Goal: Information Seeking & Learning: Compare options

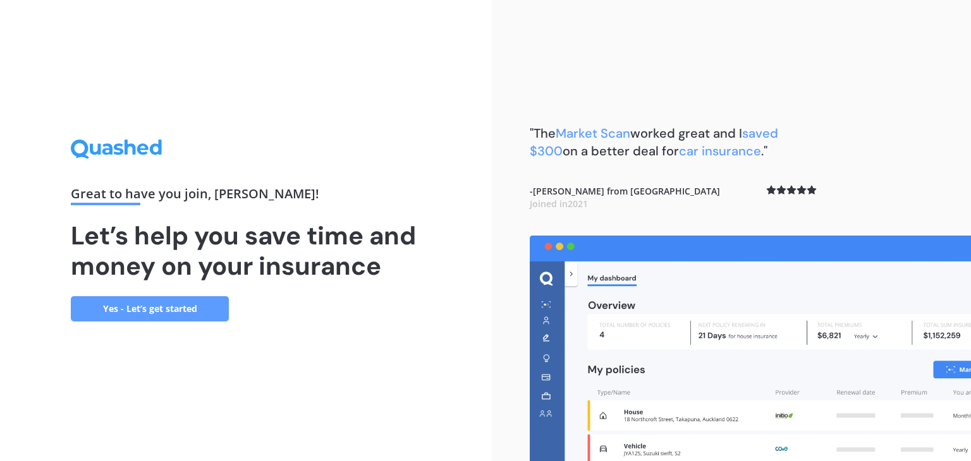
click at [145, 312] on link "Yes - Let’s get started" at bounding box center [150, 308] width 158 height 25
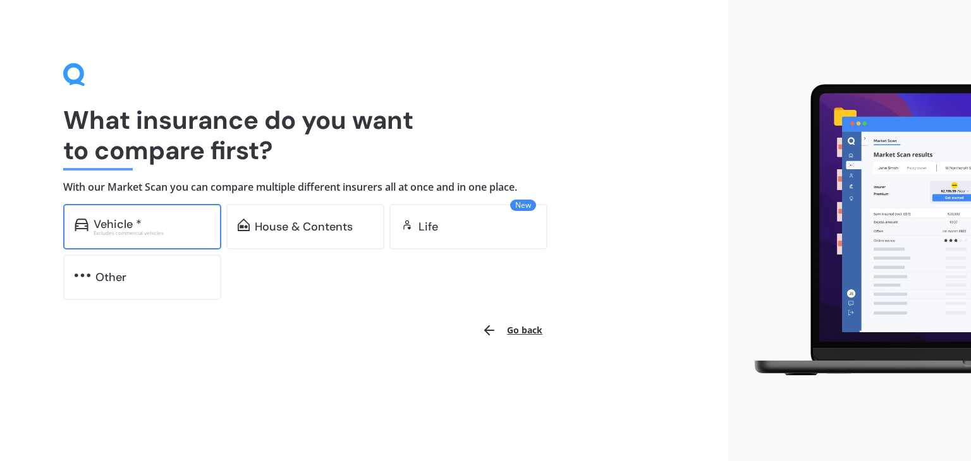
click at [147, 228] on div "Vehicle *" at bounding box center [152, 224] width 116 height 13
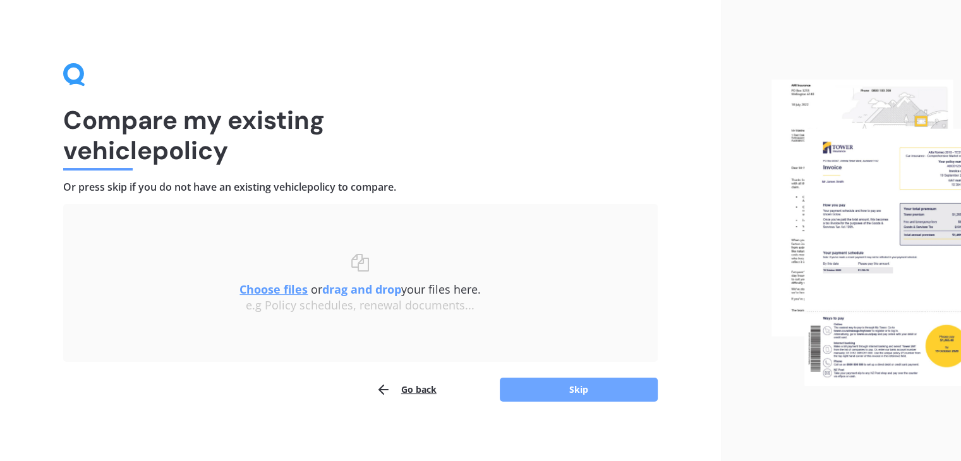
click at [607, 390] on button "Skip" at bounding box center [579, 390] width 158 height 24
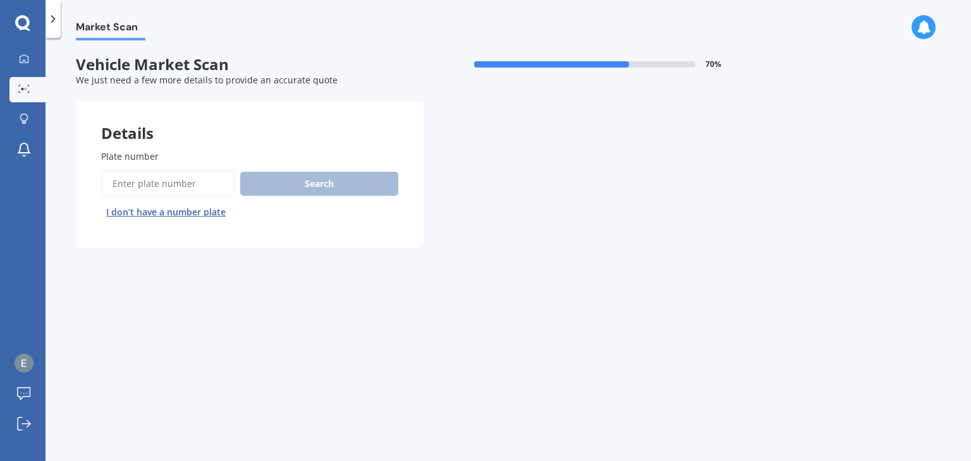
click at [201, 183] on input "Plate number" at bounding box center [168, 184] width 134 height 27
type input "PHF583"
click at [362, 190] on button "Search" at bounding box center [319, 184] width 158 height 24
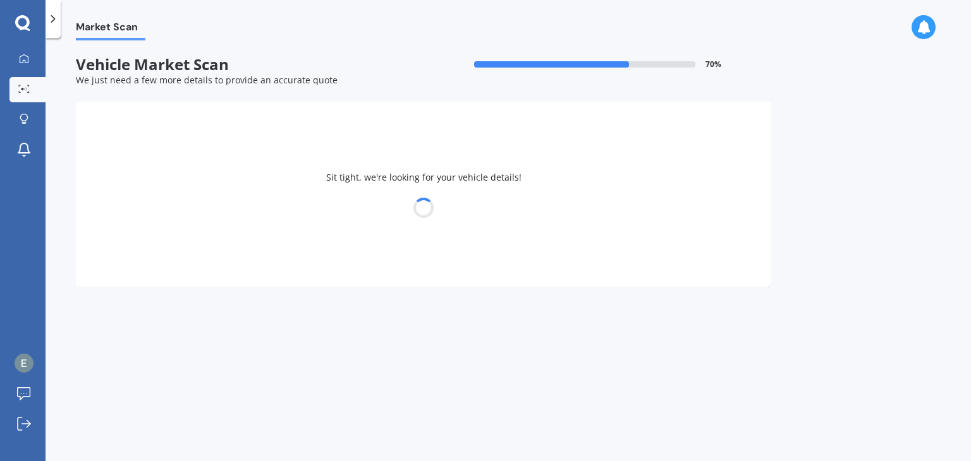
select select "TOYOTA"
select select "PRIUS"
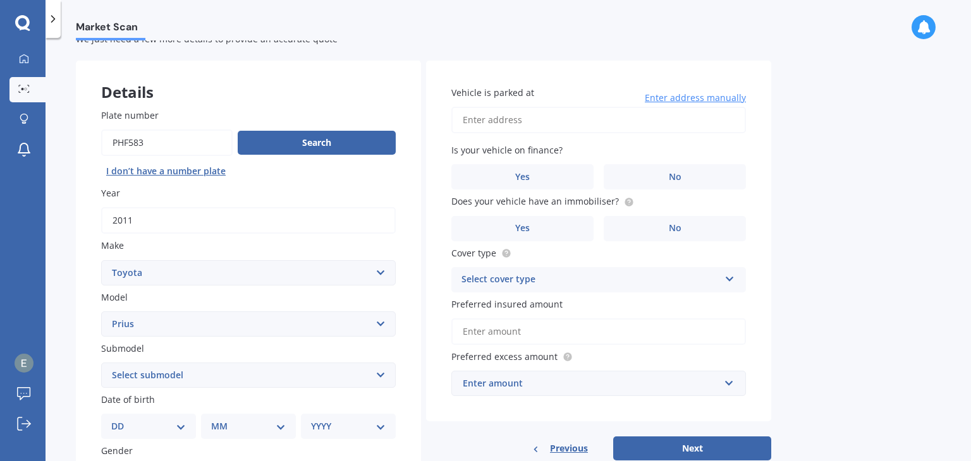
scroll to position [63, 0]
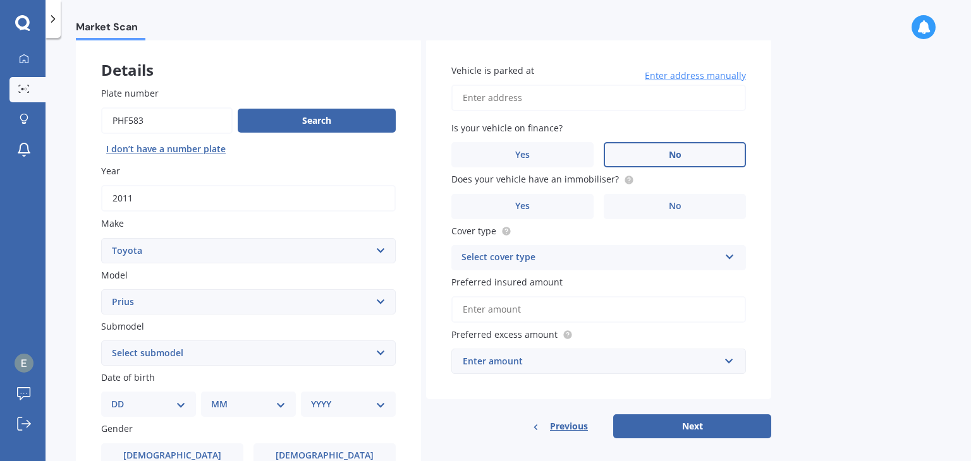
click at [669, 152] on span "No" at bounding box center [675, 155] width 13 height 11
click at [0, 0] on input "No" at bounding box center [0, 0] width 0 height 0
click at [488, 87] on input "Vehicle is parked at" at bounding box center [598, 98] width 294 height 27
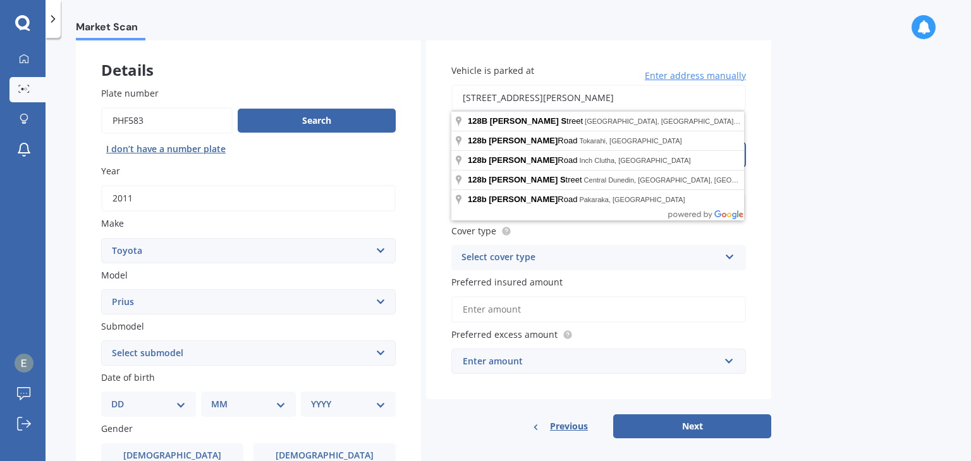
type input "[STREET_ADDRESS][PERSON_NAME][PERSON_NAME]"
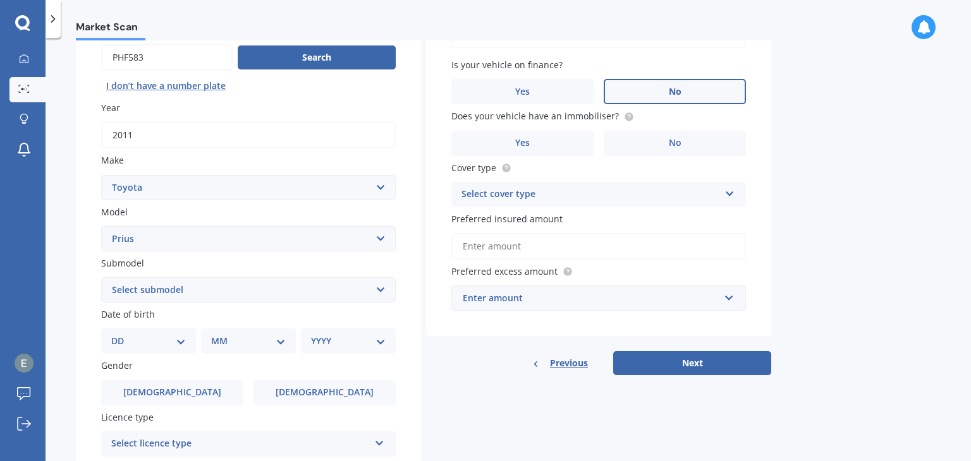
scroll to position [190, 0]
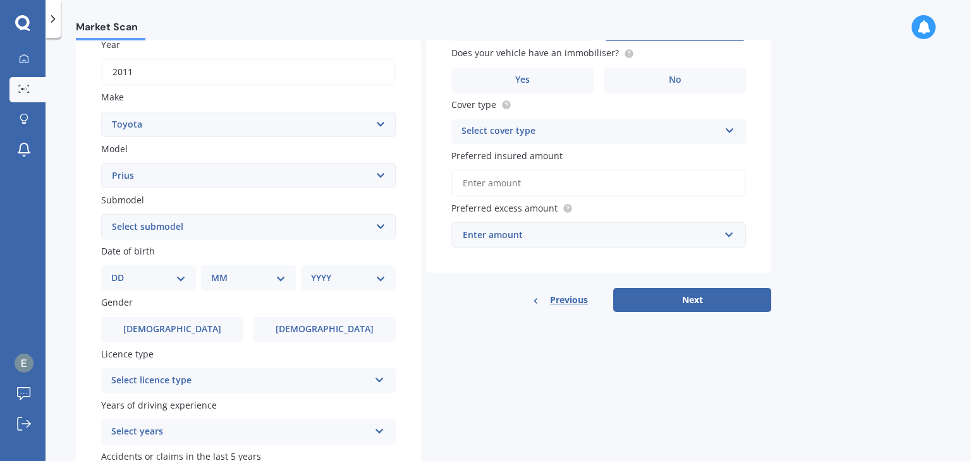
click at [183, 227] on select "Select submodel (All other) Hybrid" at bounding box center [248, 226] width 294 height 25
click at [183, 228] on select "Select submodel (All other) Hybrid" at bounding box center [248, 226] width 294 height 25
select select "HYBRID"
click at [101, 214] on select "Select submodel (All other) Hybrid" at bounding box center [248, 226] width 294 height 25
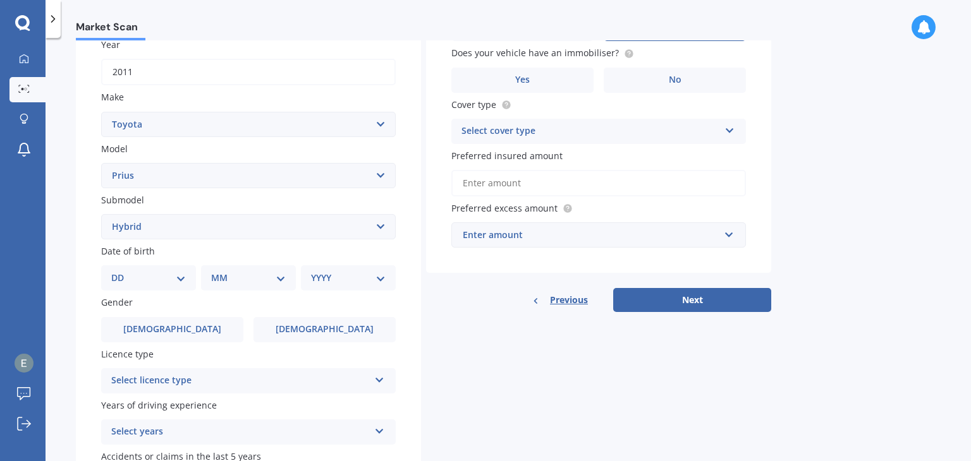
click at [198, 222] on select "Select submodel (All other) Hybrid" at bounding box center [248, 226] width 294 height 25
click at [101, 214] on select "Select submodel (All other) Hybrid" at bounding box center [248, 226] width 294 height 25
click at [157, 274] on select "DD 01 02 03 04 05 06 07 08 09 10 11 12 13 14 15 16 17 18 19 20 21 22 23 24 25 2…" at bounding box center [148, 278] width 75 height 14
select select "15"
click at [121, 271] on select "DD 01 02 03 04 05 06 07 08 09 10 11 12 13 14 15 16 17 18 19 20 21 22 23 24 25 2…" at bounding box center [148, 278] width 75 height 14
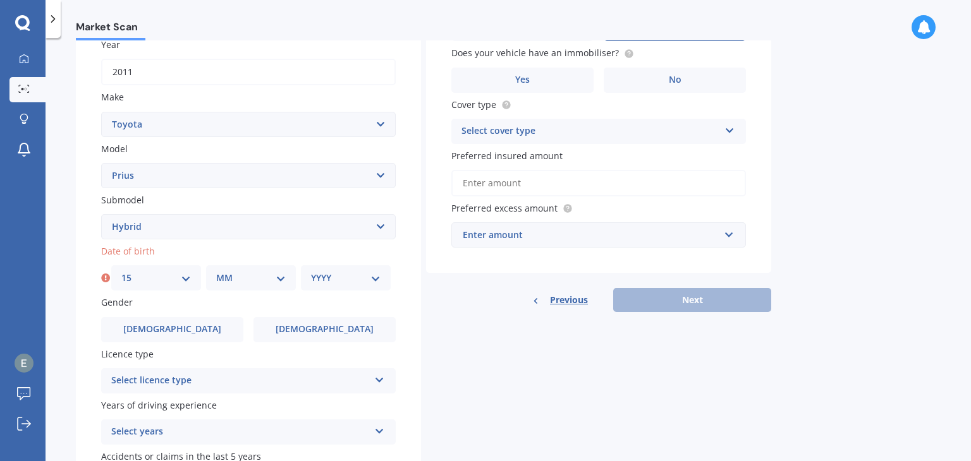
click at [235, 274] on select "MM 01 02 03 04 05 06 07 08 09 10 11 12" at bounding box center [251, 278] width 70 height 14
select select "10"
click at [216, 271] on select "MM 01 02 03 04 05 06 07 08 09 10 11 12" at bounding box center [251, 278] width 70 height 14
click at [336, 279] on select "YYYY 2025 2024 2023 2022 2021 2020 2019 2018 2017 2016 2015 2014 2013 2012 2011…" at bounding box center [346, 278] width 70 height 14
select select "1984"
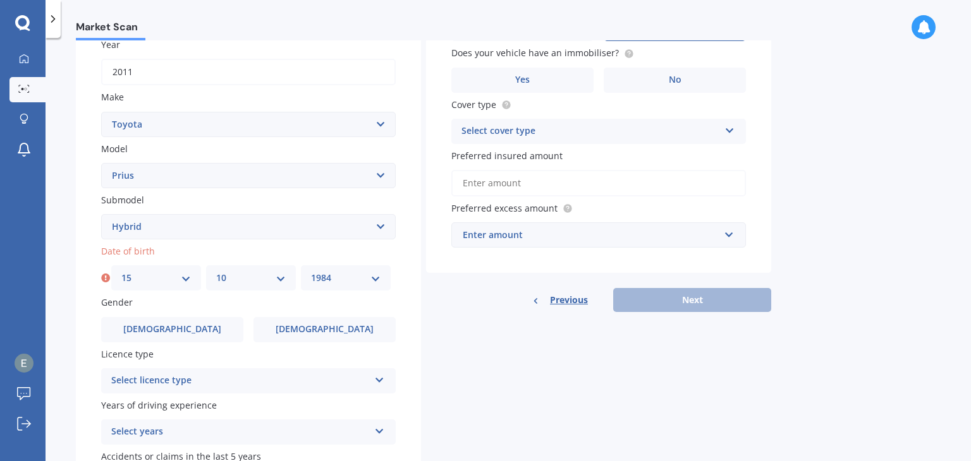
click at [311, 271] on select "YYYY 2025 2024 2023 2022 2021 2020 2019 2018 2017 2016 2015 2014 2013 2012 2011…" at bounding box center [346, 278] width 70 height 14
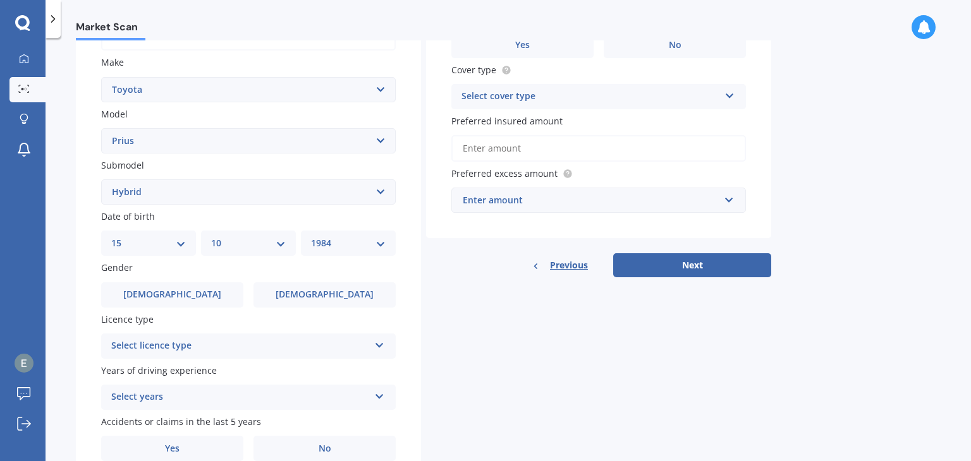
scroll to position [253, 0]
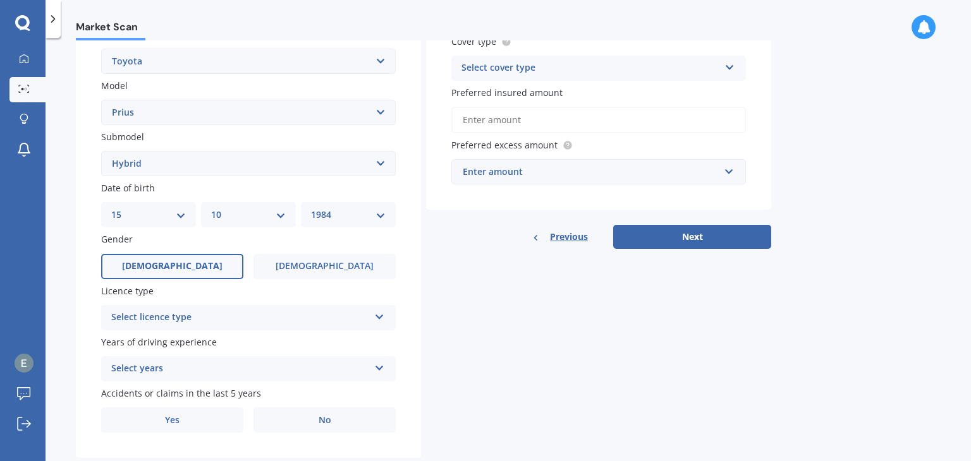
click at [189, 264] on label "[DEMOGRAPHIC_DATA]" at bounding box center [172, 266] width 142 height 25
click at [0, 0] on input "[DEMOGRAPHIC_DATA]" at bounding box center [0, 0] width 0 height 0
click at [179, 318] on div "Select licence type" at bounding box center [240, 317] width 258 height 15
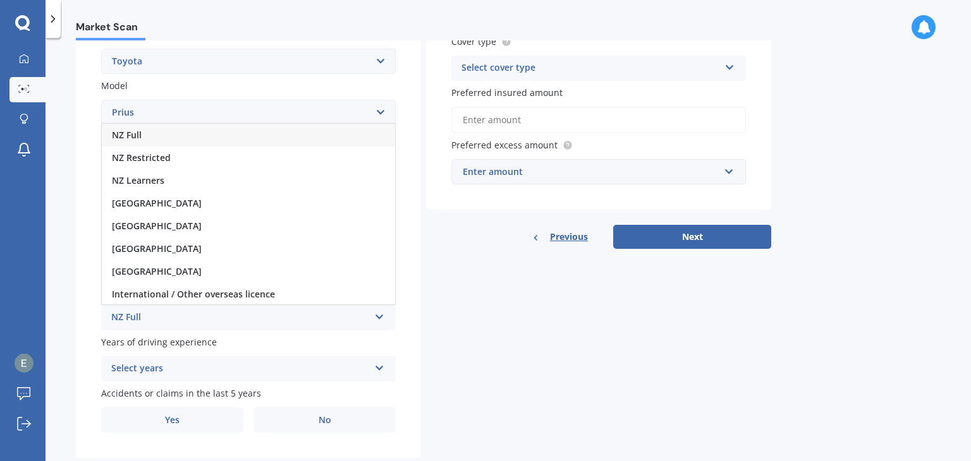
click at [182, 143] on div "NZ Full" at bounding box center [248, 135] width 293 height 23
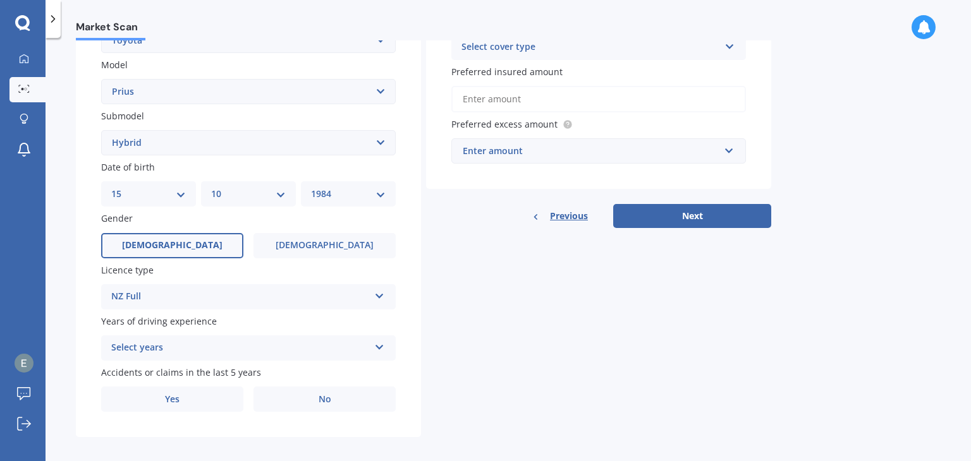
scroll to position [283, 0]
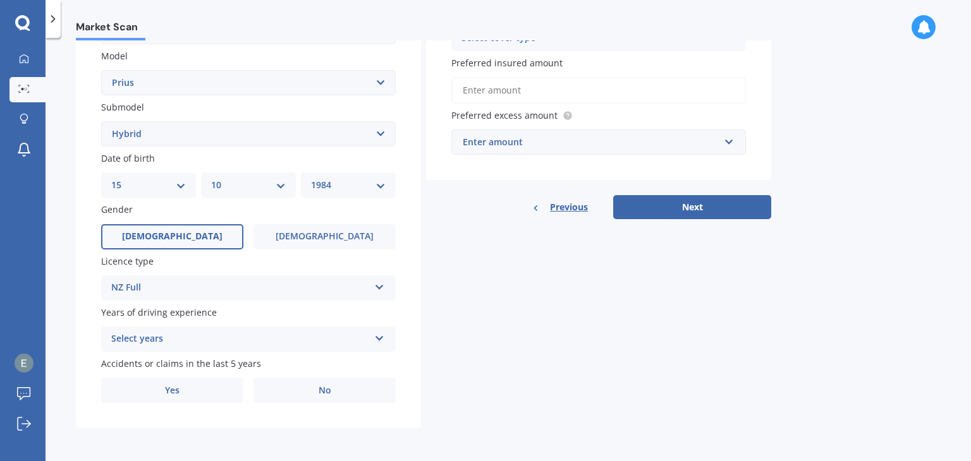
click at [174, 342] on div "Select years" at bounding box center [240, 339] width 258 height 15
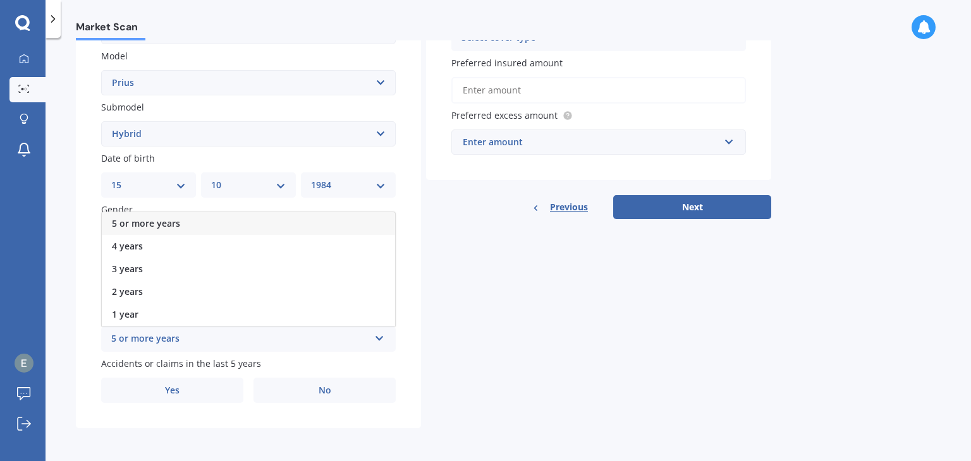
click at [183, 220] on div "5 or more years" at bounding box center [248, 223] width 293 height 23
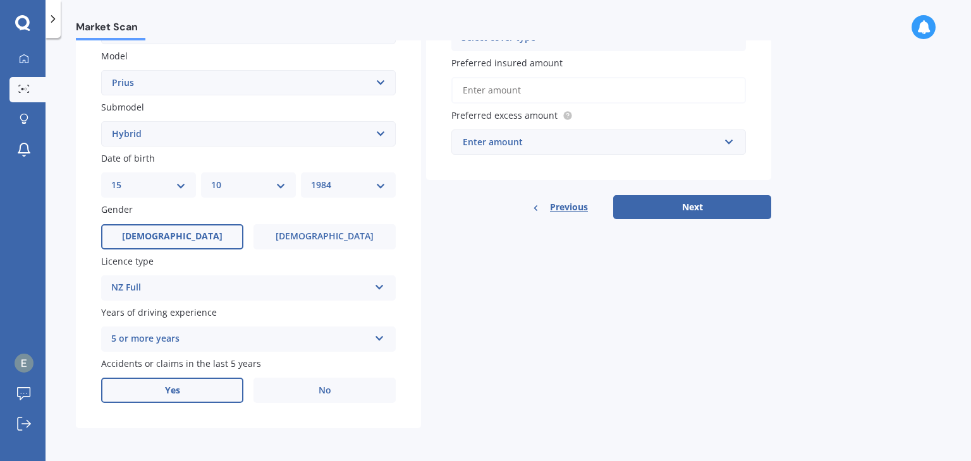
click at [174, 389] on span "Yes" at bounding box center [172, 390] width 15 height 11
click at [0, 0] on input "Yes" at bounding box center [0, 0] width 0 height 0
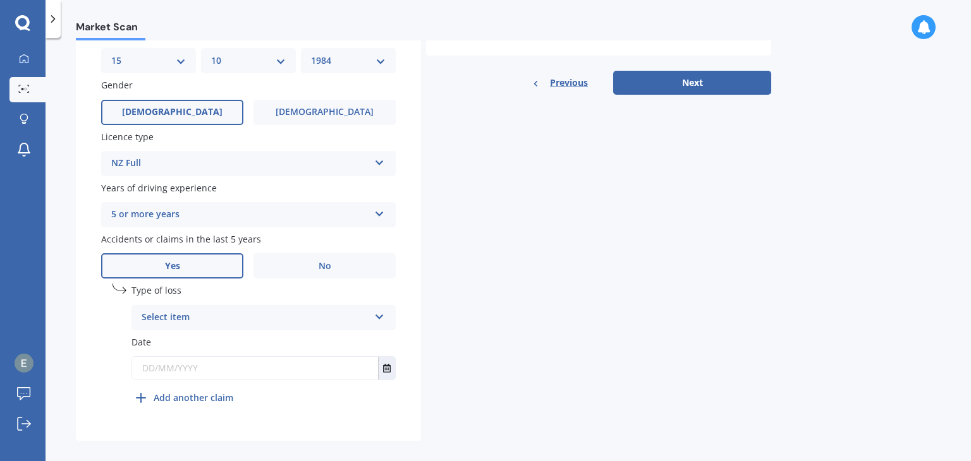
scroll to position [420, 0]
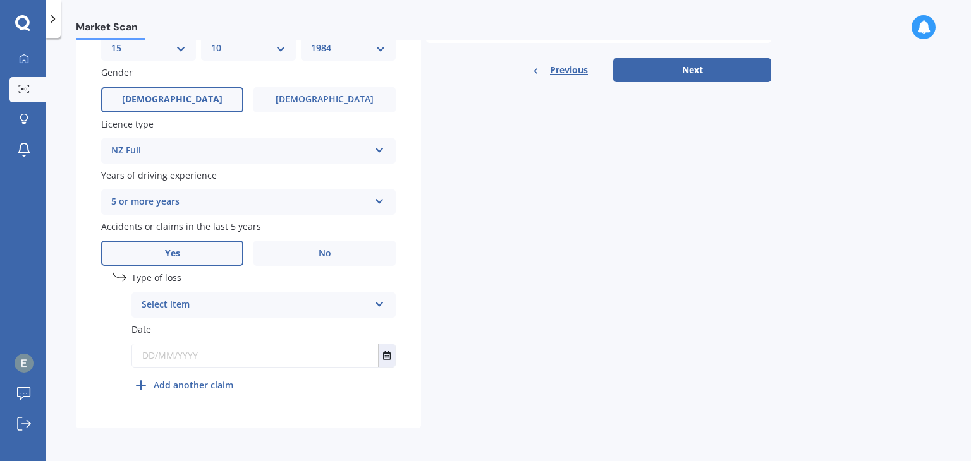
click at [209, 308] on div "Select item" at bounding box center [255, 305] width 227 height 15
click at [195, 329] on span "At fault accident" at bounding box center [177, 330] width 71 height 12
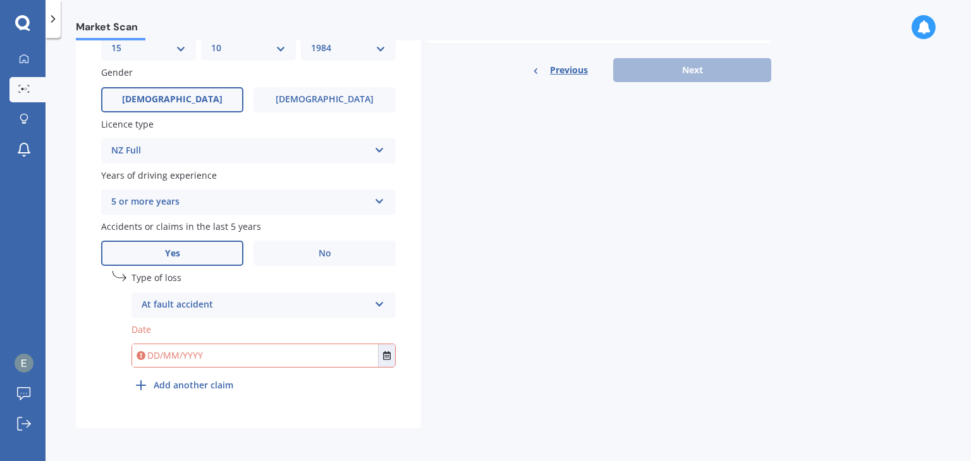
click at [193, 248] on label "Yes" at bounding box center [172, 253] width 142 height 25
click at [0, 0] on input "Yes" at bounding box center [0, 0] width 0 height 0
click at [195, 355] on input "text" at bounding box center [255, 355] width 246 height 23
click at [221, 353] on input "text" at bounding box center [255, 355] width 246 height 23
click at [387, 353] on icon "Select date" at bounding box center [387, 355] width 8 height 9
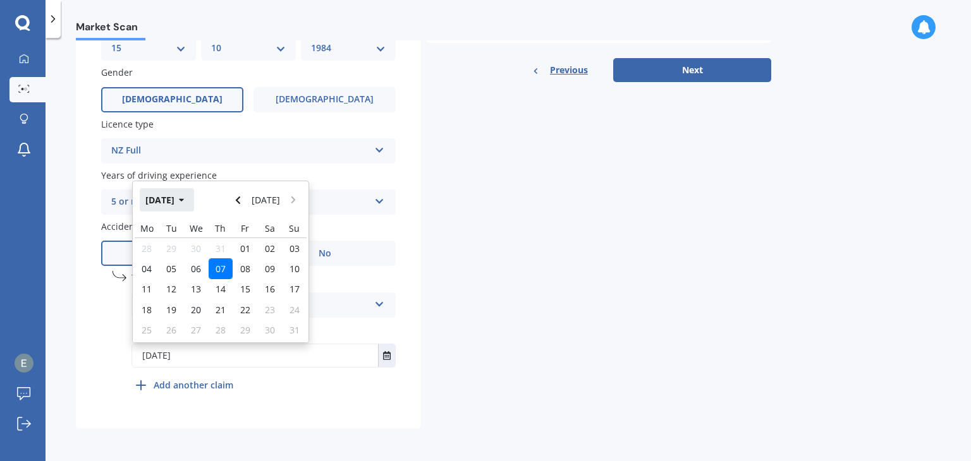
click at [171, 194] on button "[DATE]" at bounding box center [167, 199] width 54 height 23
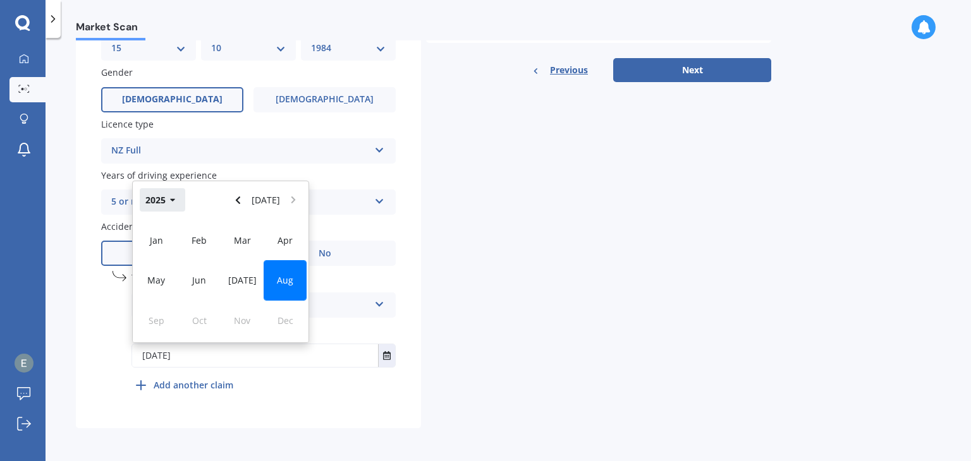
click at [169, 200] on button "2025" at bounding box center [162, 199] width 45 height 23
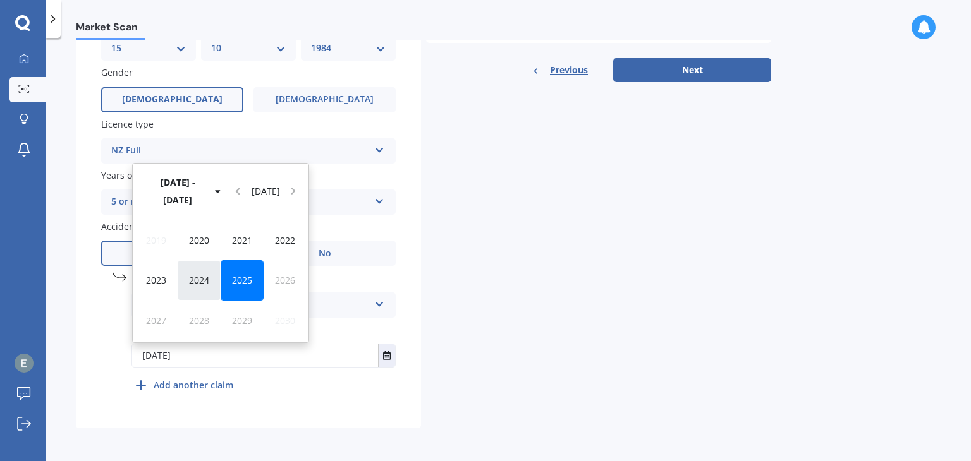
click at [198, 278] on span "2024" at bounding box center [199, 280] width 20 height 12
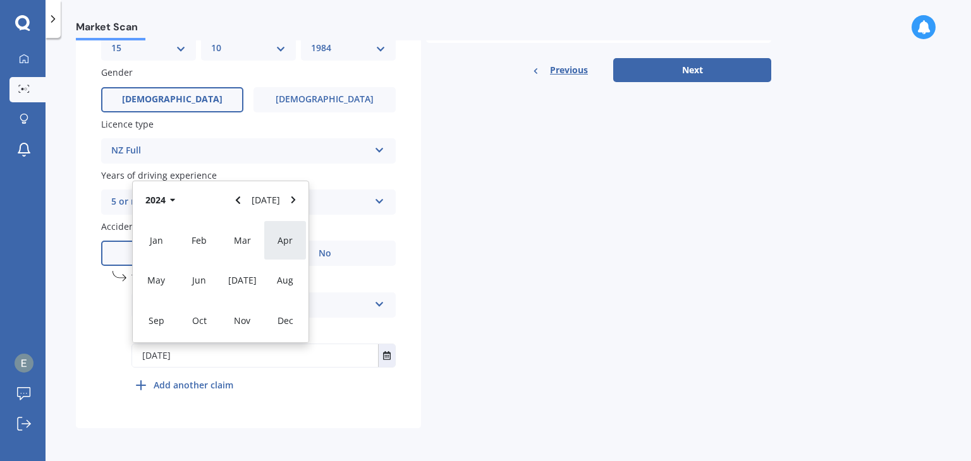
click at [288, 245] on span "Apr" at bounding box center [284, 240] width 15 height 12
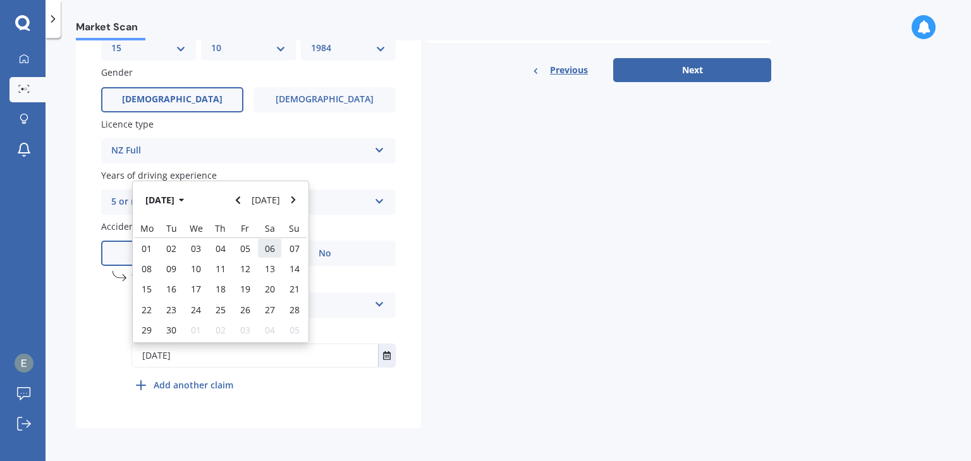
click at [266, 250] on span "06" at bounding box center [270, 249] width 10 height 12
type input "[DATE]"
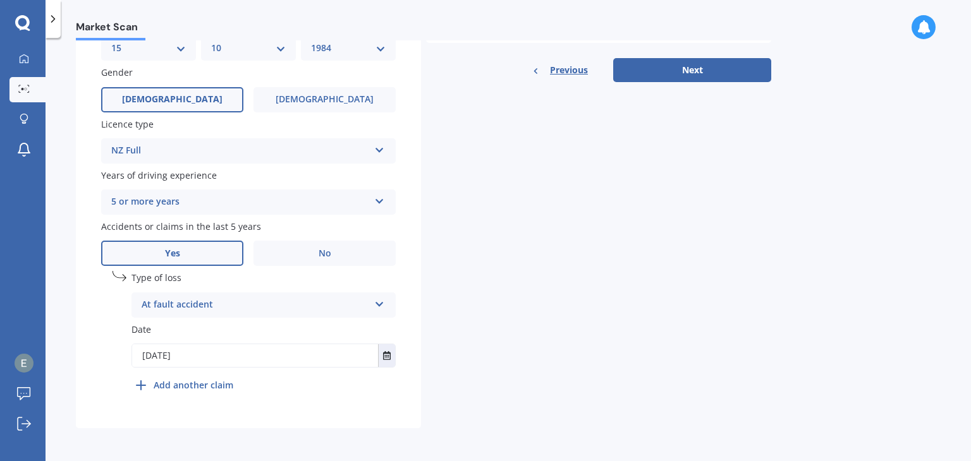
click at [528, 318] on div "Details Plate number Search I don’t have a number plate Year [DATE] Make Select…" at bounding box center [423, 55] width 695 height 746
click at [210, 380] on b "Add another claim" at bounding box center [194, 385] width 80 height 13
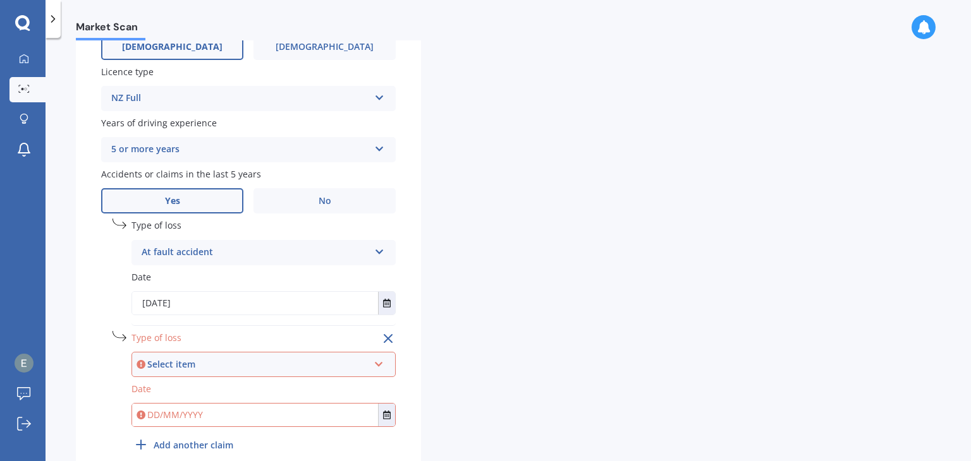
scroll to position [531, 0]
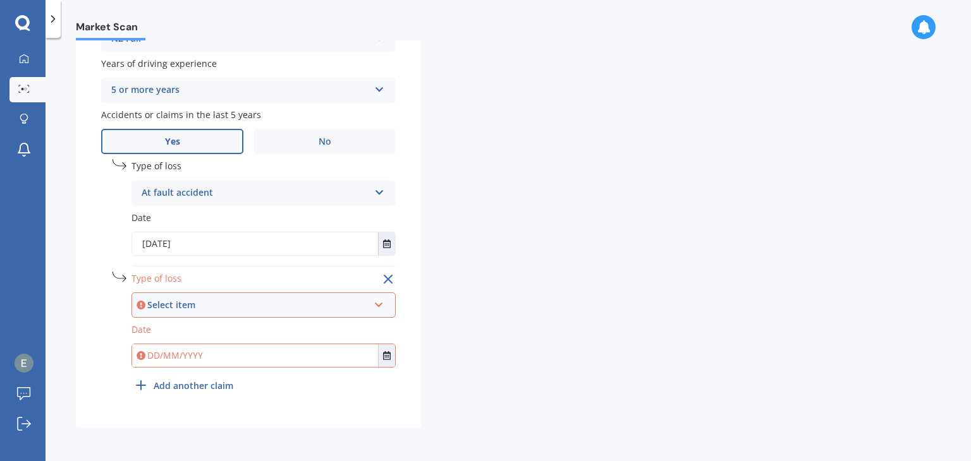
click at [200, 301] on div "Select item" at bounding box center [257, 305] width 221 height 14
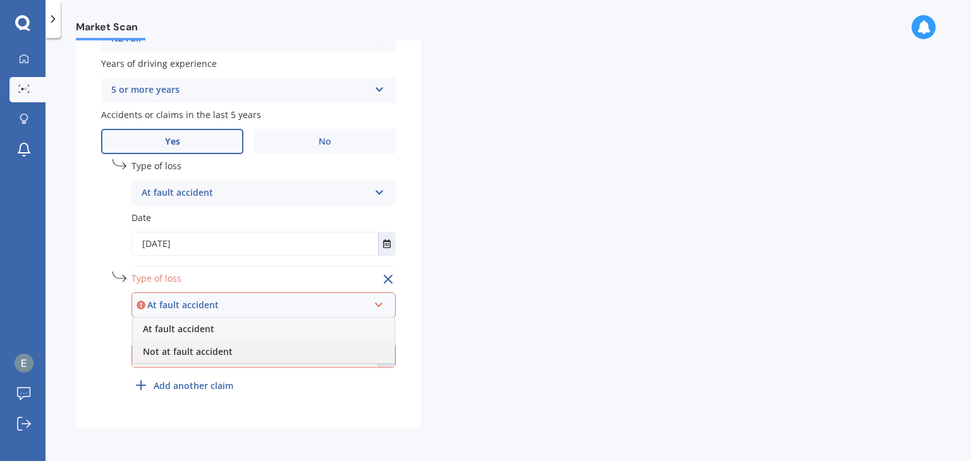
click at [205, 348] on span "Not at fault accident" at bounding box center [188, 352] width 90 height 12
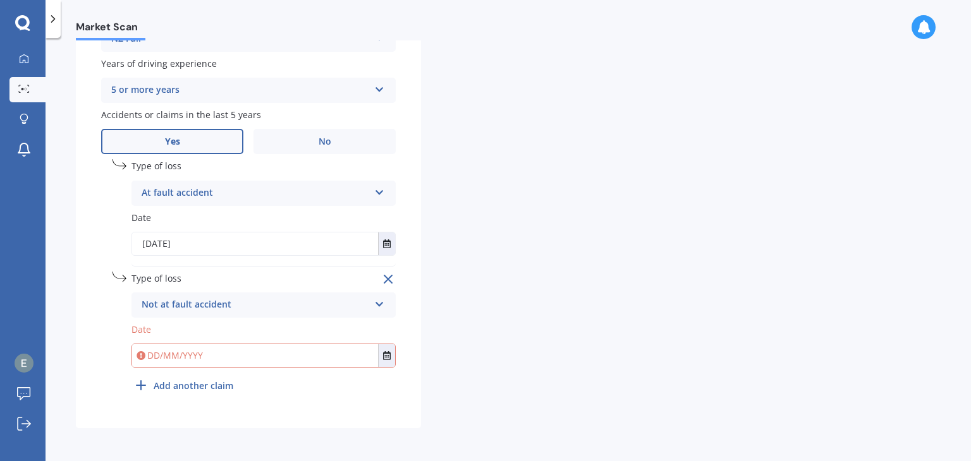
click at [174, 349] on input "text" at bounding box center [255, 355] width 246 height 23
click at [392, 358] on button "Select date" at bounding box center [386, 355] width 17 height 23
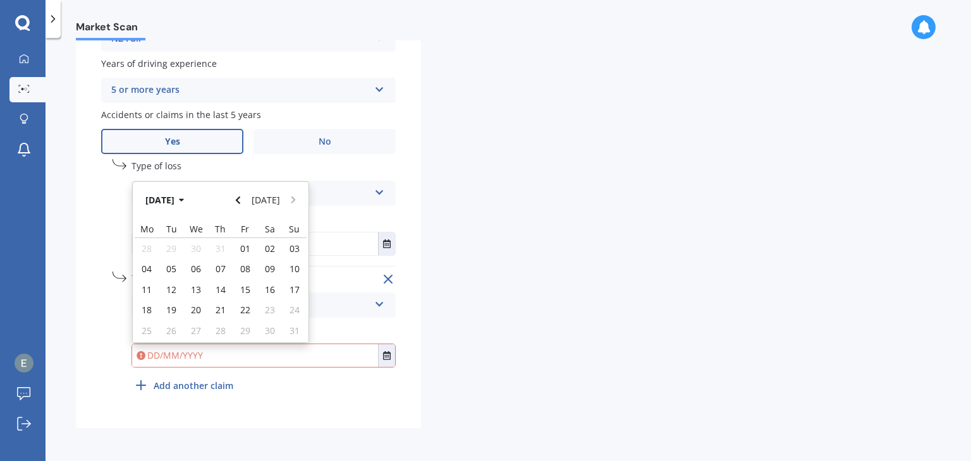
click at [194, 202] on button "[DATE]" at bounding box center [167, 200] width 54 height 23
click at [162, 196] on button "2025" at bounding box center [162, 200] width 45 height 23
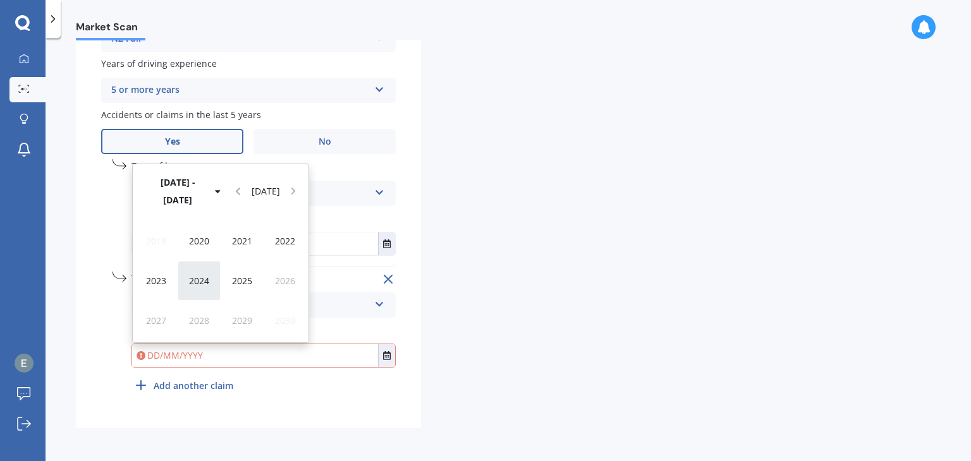
click at [200, 286] on span "2024" at bounding box center [199, 281] width 20 height 12
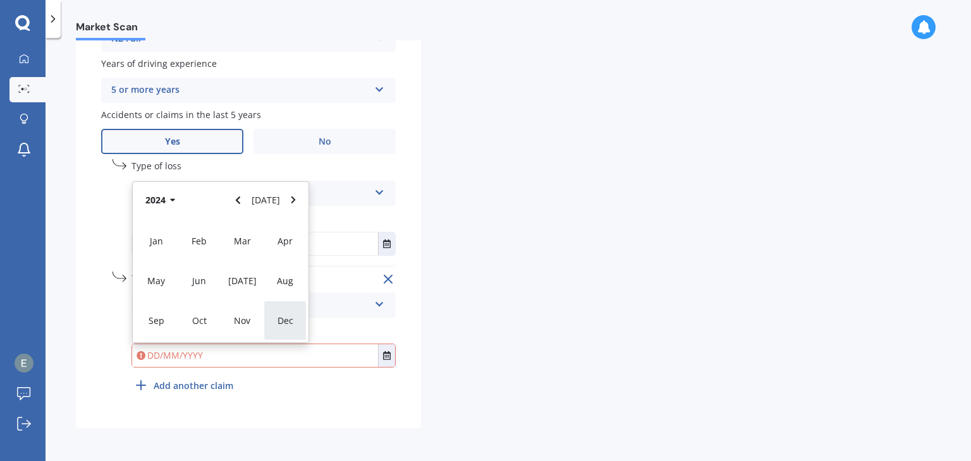
click at [288, 315] on span "Dec" at bounding box center [285, 321] width 16 height 12
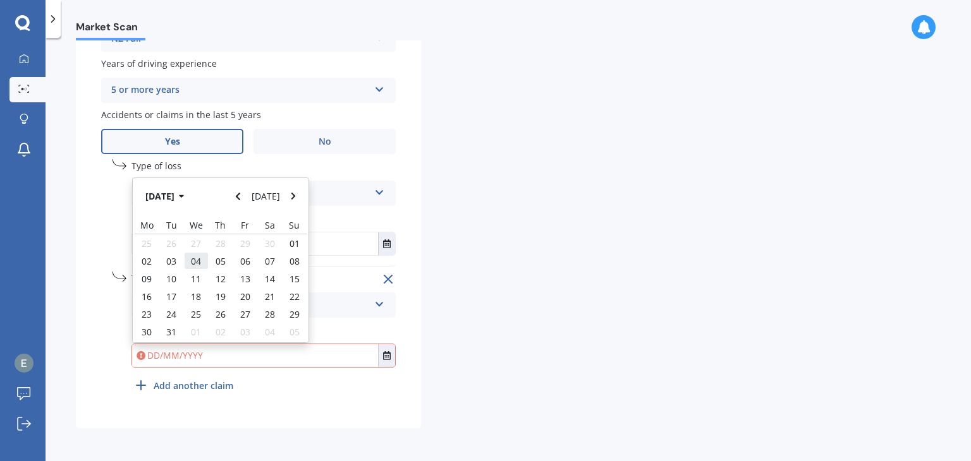
click at [197, 261] on span "04" at bounding box center [196, 261] width 10 height 12
type input "[DATE]"
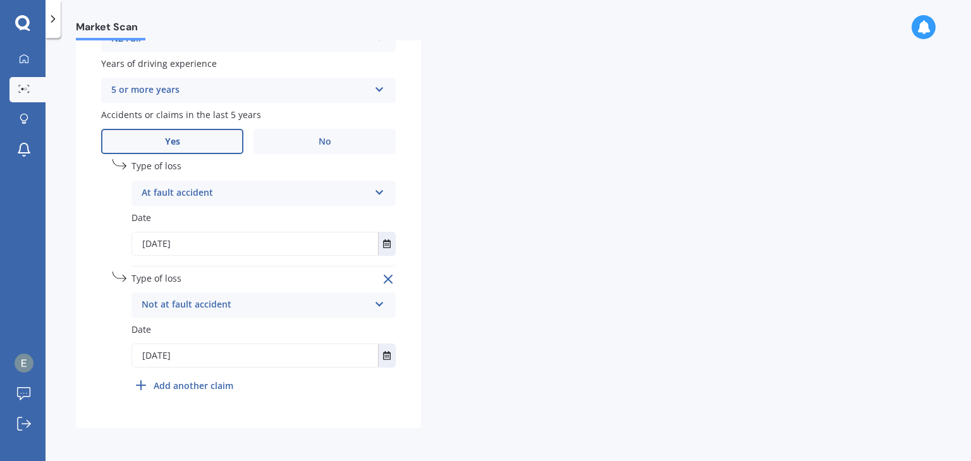
click at [286, 357] on input "[DATE]" at bounding box center [255, 355] width 246 height 23
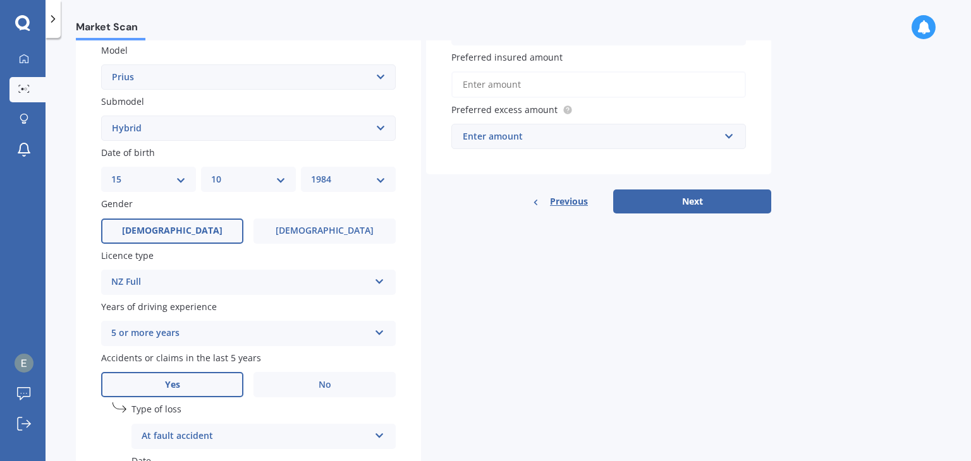
scroll to position [26, 0]
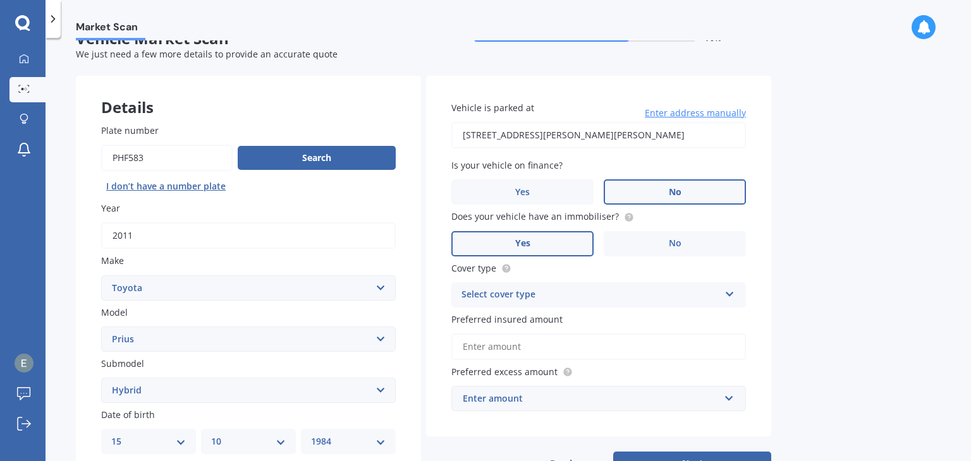
click at [572, 242] on label "Yes" at bounding box center [522, 243] width 142 height 25
click at [0, 0] on input "Yes" at bounding box center [0, 0] width 0 height 0
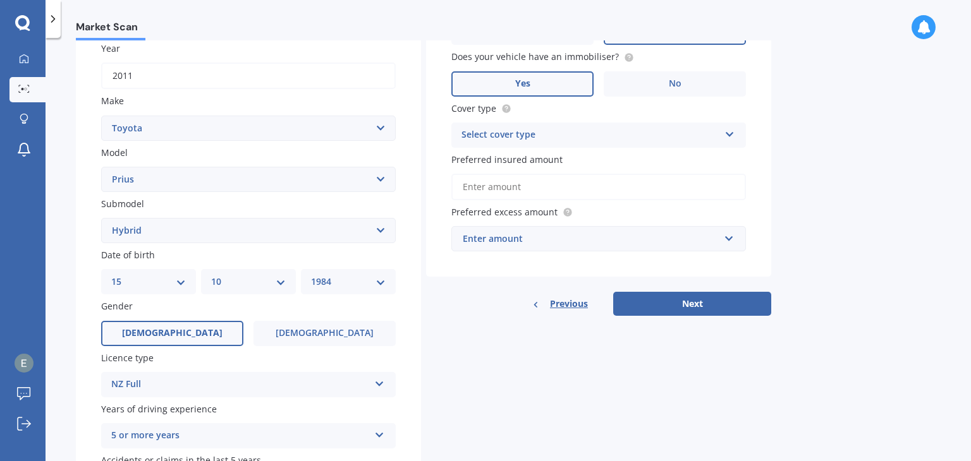
scroll to position [152, 0]
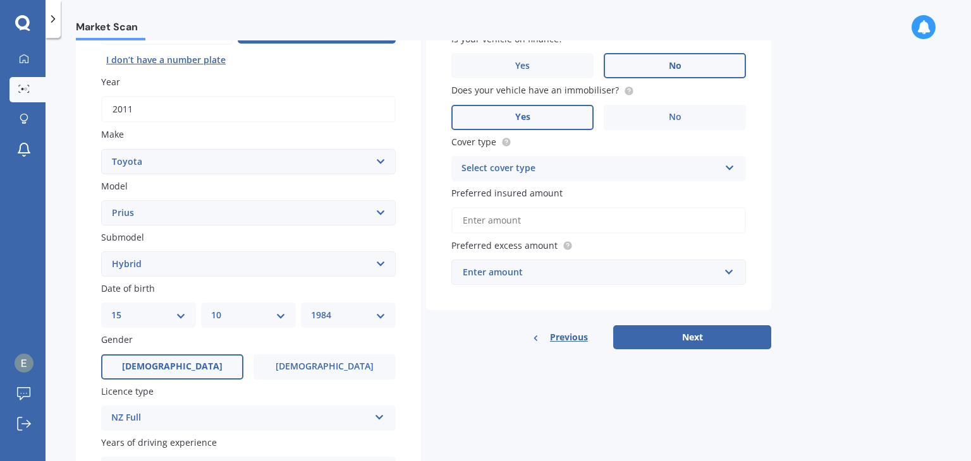
click at [513, 173] on div "Select cover type" at bounding box center [590, 168] width 258 height 15
click at [523, 194] on span "Comprehensive" at bounding box center [495, 193] width 67 height 12
click at [509, 216] on input "Preferred insured amount" at bounding box center [598, 220] width 294 height 27
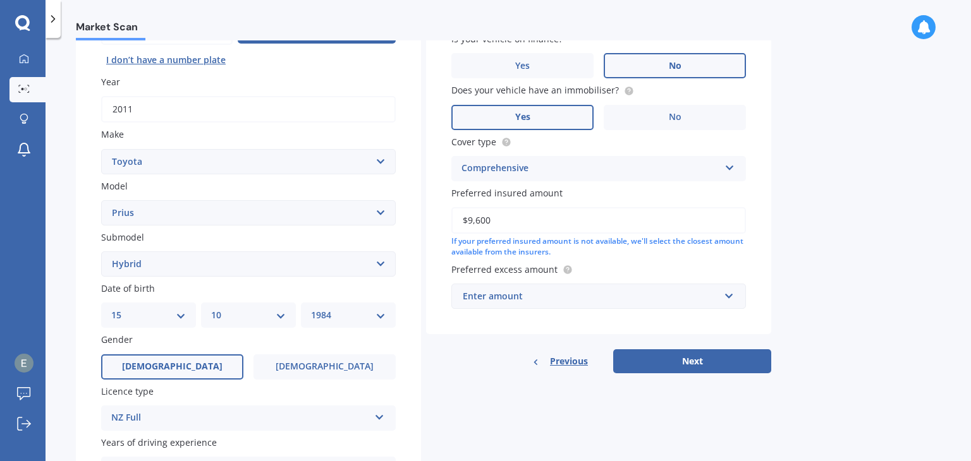
type input "$9,600"
click at [531, 296] on div "Enter amount" at bounding box center [591, 296] width 257 height 14
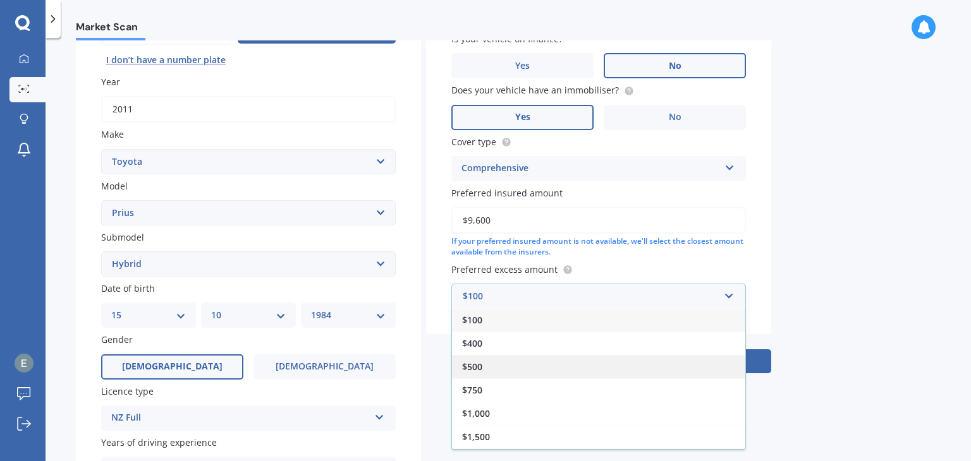
click at [469, 370] on span "$500" at bounding box center [472, 367] width 20 height 12
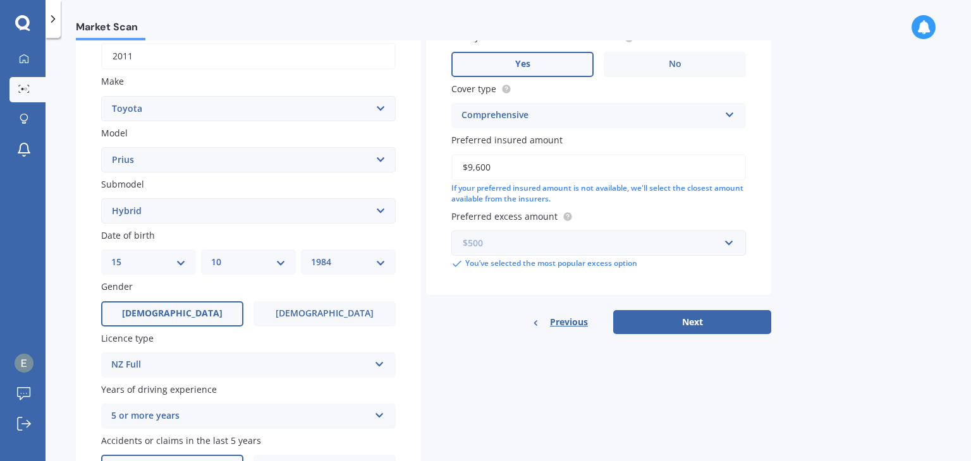
scroll to position [279, 0]
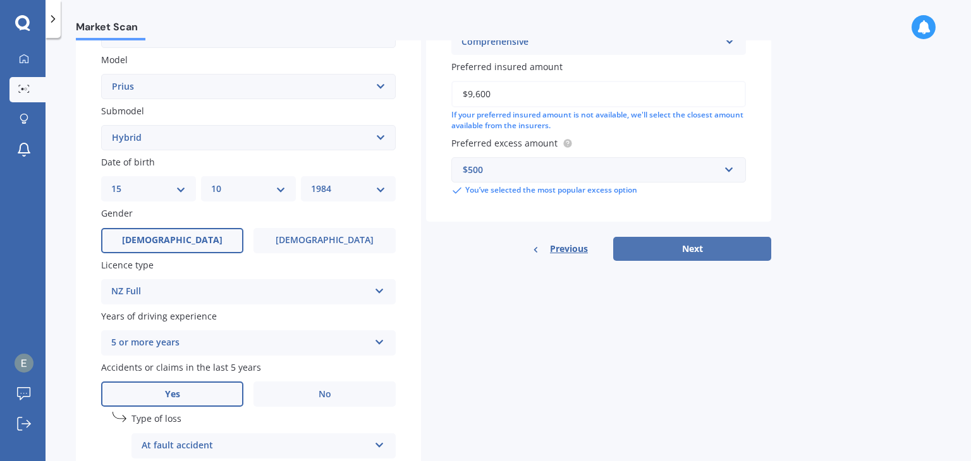
click at [688, 243] on button "Next" at bounding box center [692, 249] width 158 height 24
select select "15"
select select "10"
select select "1984"
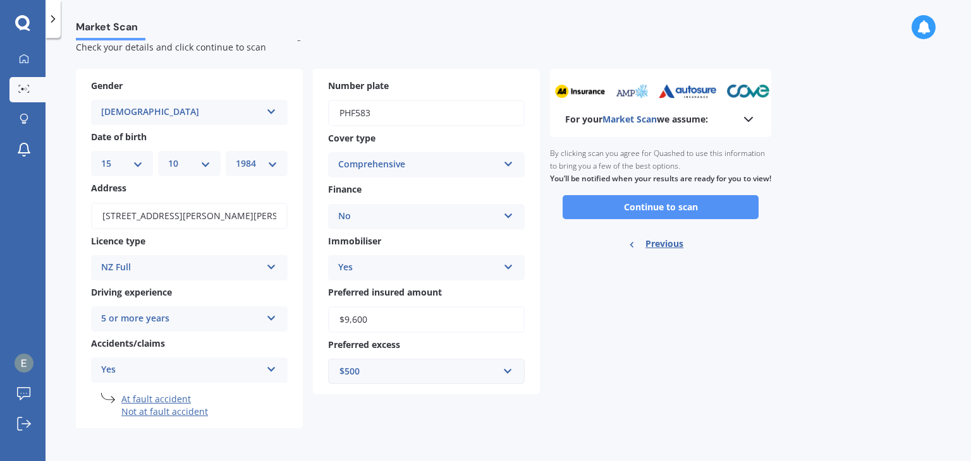
scroll to position [0, 0]
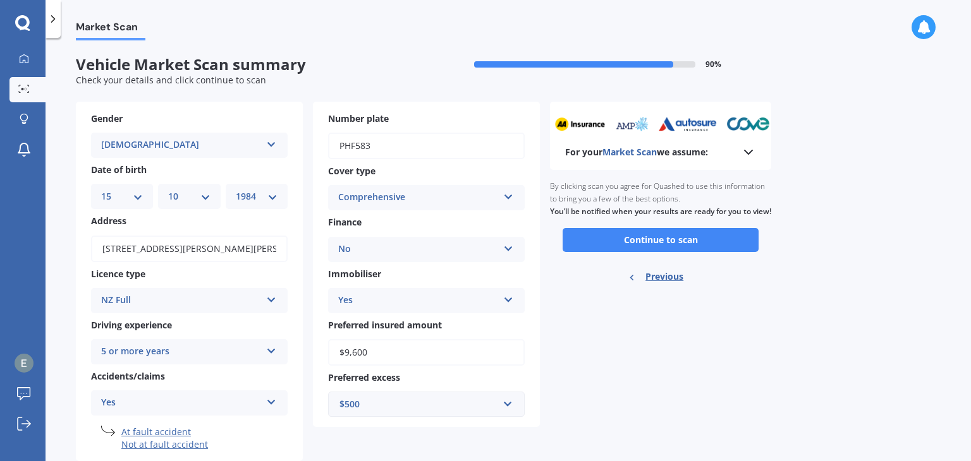
click at [715, 250] on button "Continue to scan" at bounding box center [660, 240] width 196 height 24
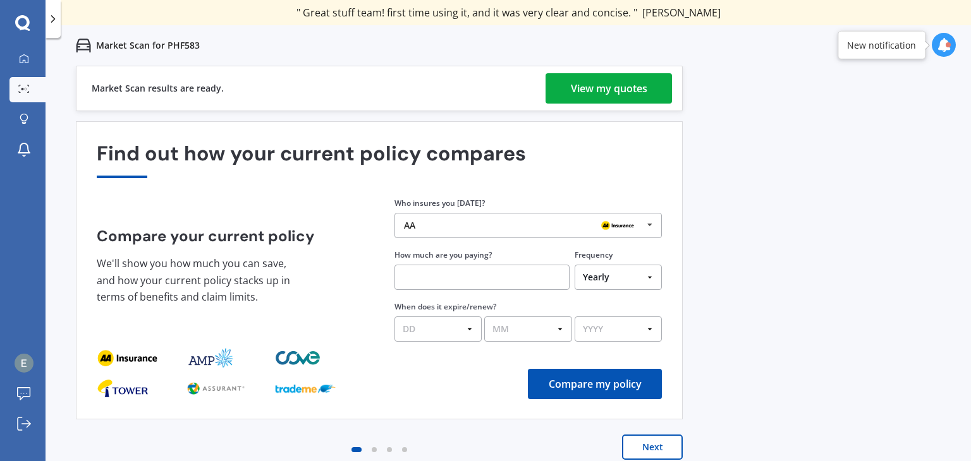
click at [466, 276] on input "text" at bounding box center [481, 277] width 175 height 25
type input "$47.69"
click at [591, 276] on select "Yearly Six-Monthly Quarterly Monthly Fortnightly Weekly One-Off" at bounding box center [617, 277] width 87 height 25
select select "Fortnightly"
click at [574, 265] on select "Yearly Six-Monthly Quarterly Monthly Fortnightly Weekly One-Off" at bounding box center [617, 277] width 87 height 25
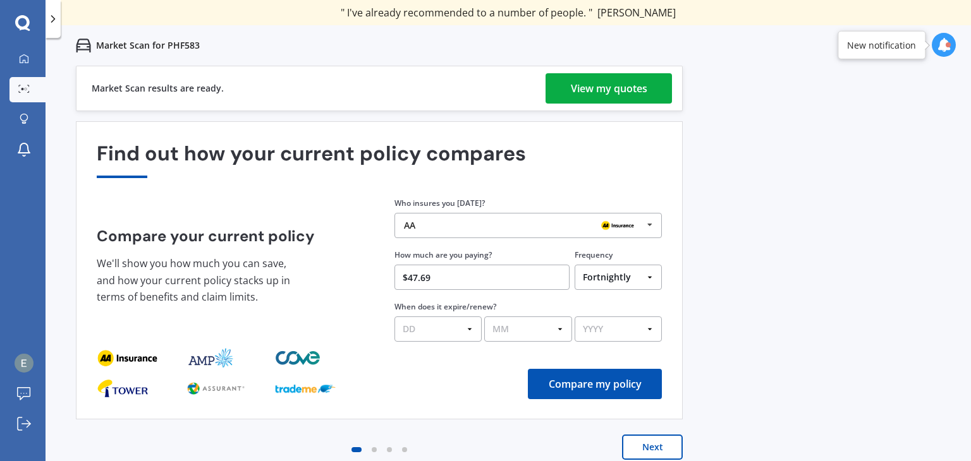
click at [432, 334] on select "DD 01 02 03 04 05 06 07 08 09 10 11 12 13 14 15 16 17 18 19 20 21 22 23 24 25 2…" at bounding box center [437, 329] width 87 height 25
select select "04"
click at [394, 317] on select "DD 01 02 03 04 05 06 07 08 09 10 11 12 13 14 15 16 17 18 19 20 21 22 23 24 25 2…" at bounding box center [437, 329] width 87 height 25
click at [545, 330] on select "MM 01 02 03 04 05 06 07 08 09 10 11 12" at bounding box center [527, 329] width 87 height 25
select select "04"
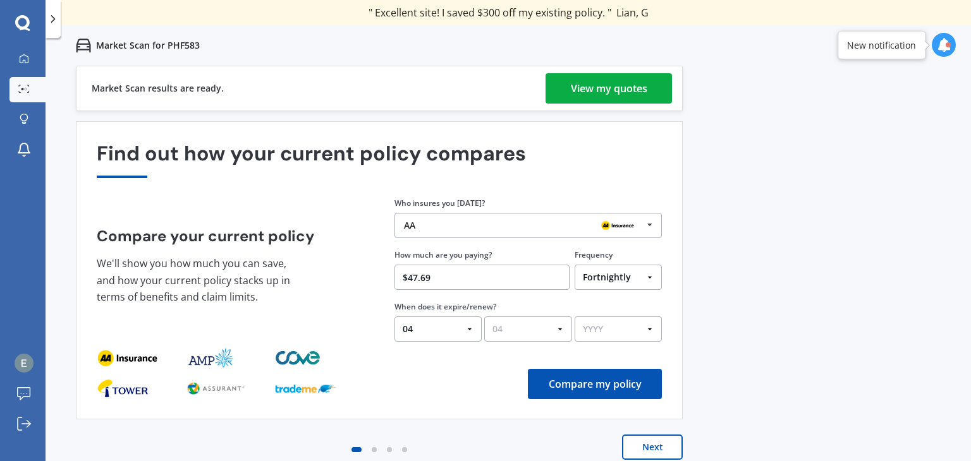
click at [484, 317] on select "MM 01 02 03 04 05 06 07 08 09 10 11 12" at bounding box center [527, 329] width 87 height 25
click at [617, 321] on select "YYYY 2026 2025 2024" at bounding box center [617, 329] width 87 height 25
select select "2026"
click at [574, 317] on select "YYYY 2026 2025 2024" at bounding box center [617, 329] width 87 height 25
click at [609, 386] on button "Compare my policy" at bounding box center [595, 384] width 134 height 30
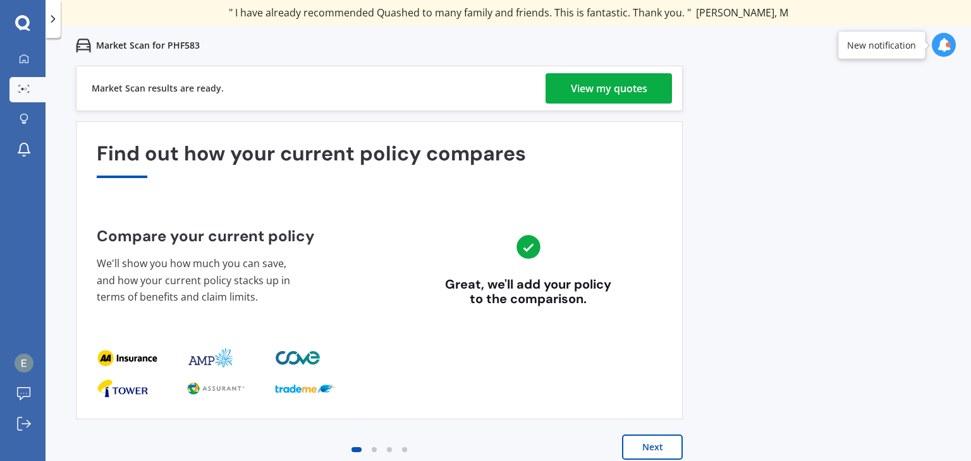
click at [658, 448] on button "Next" at bounding box center [652, 447] width 61 height 25
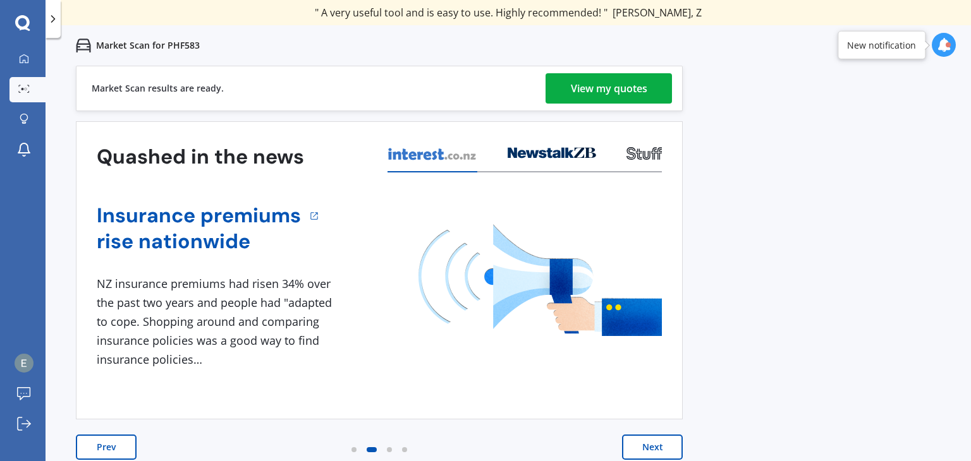
click at [662, 444] on button "Next" at bounding box center [652, 447] width 61 height 25
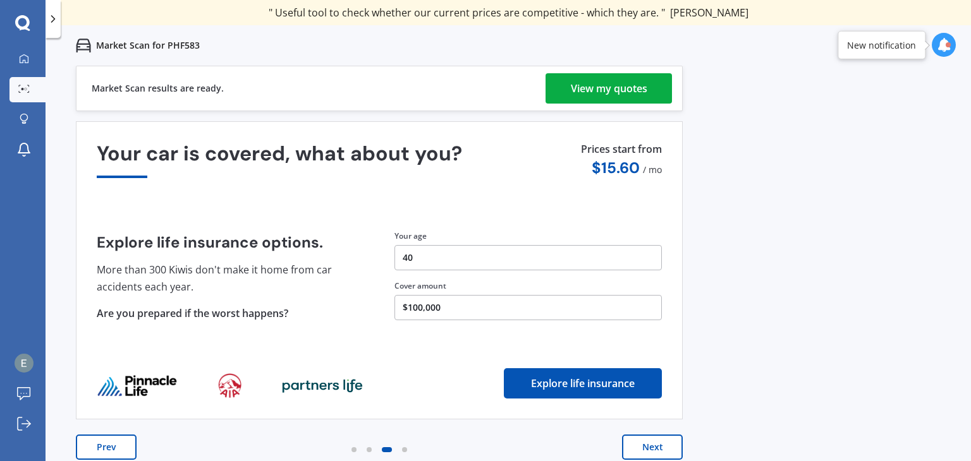
click at [497, 301] on button "$100,000" at bounding box center [527, 307] width 267 height 25
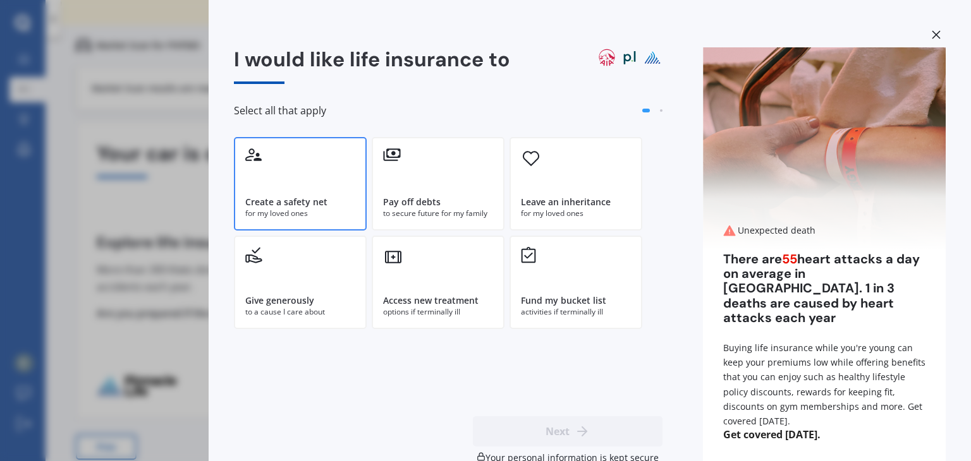
click at [357, 211] on div "Create a safety net for my loved ones" at bounding box center [300, 184] width 133 height 94
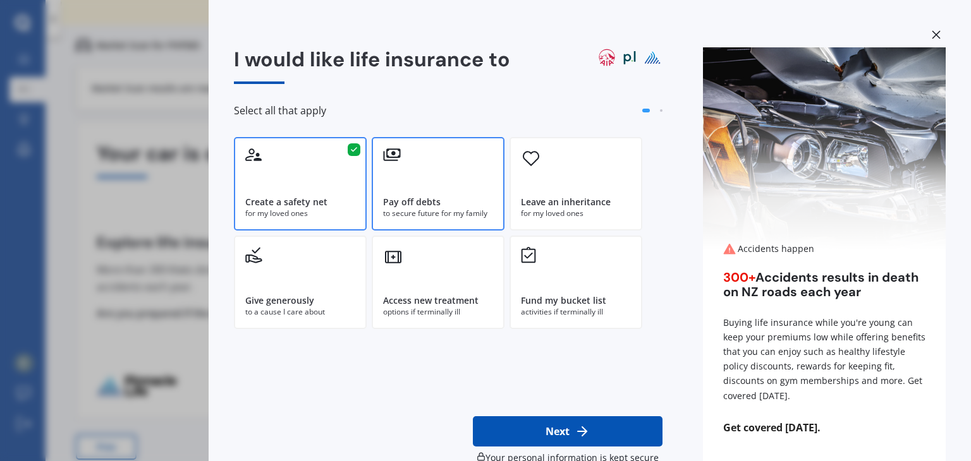
click at [471, 198] on div "Pay off debts" at bounding box center [438, 202] width 110 height 13
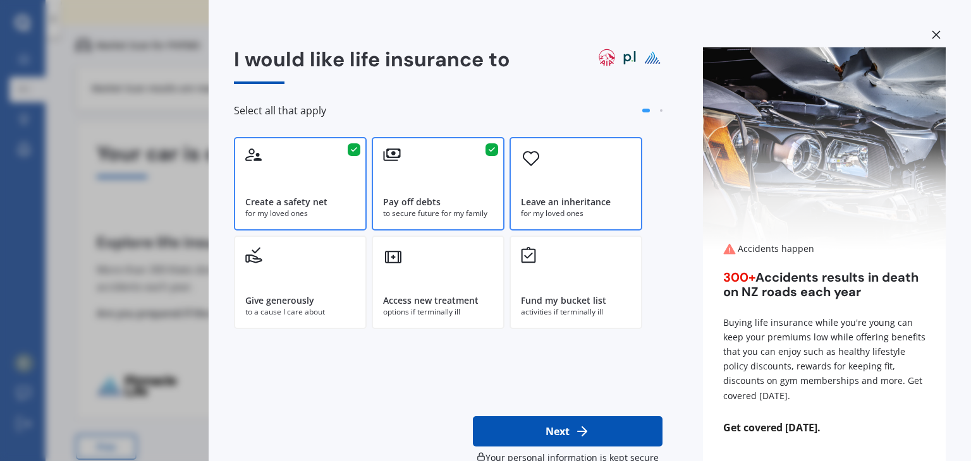
click at [574, 210] on div "for my loved ones" at bounding box center [576, 213] width 110 height 11
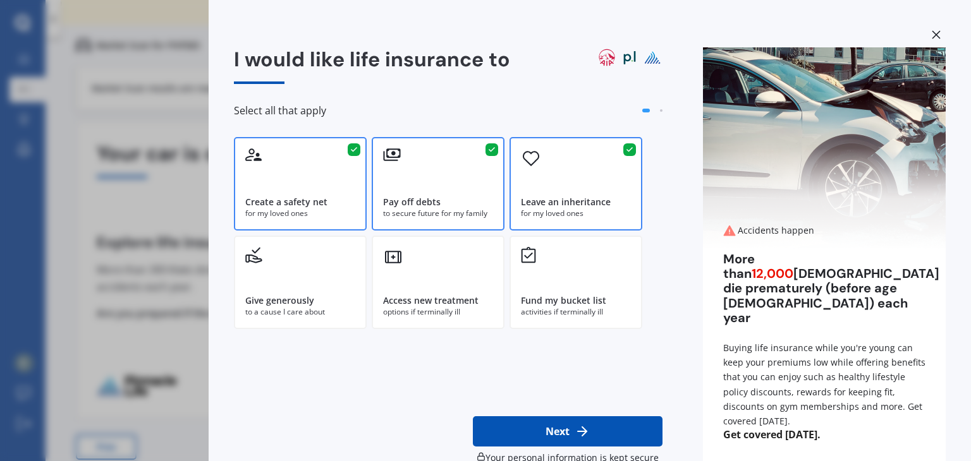
click at [583, 429] on icon at bounding box center [581, 431] width 15 height 15
select select "15"
select select "10"
select select "1984"
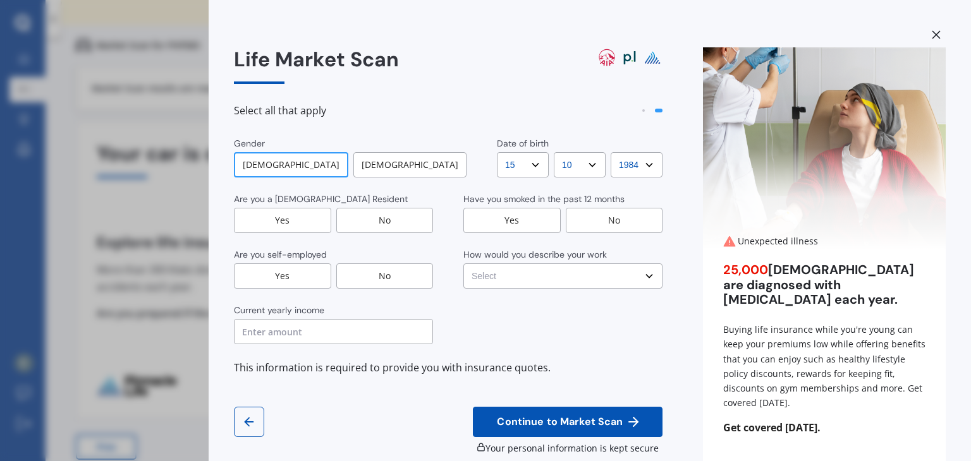
scroll to position [28, 0]
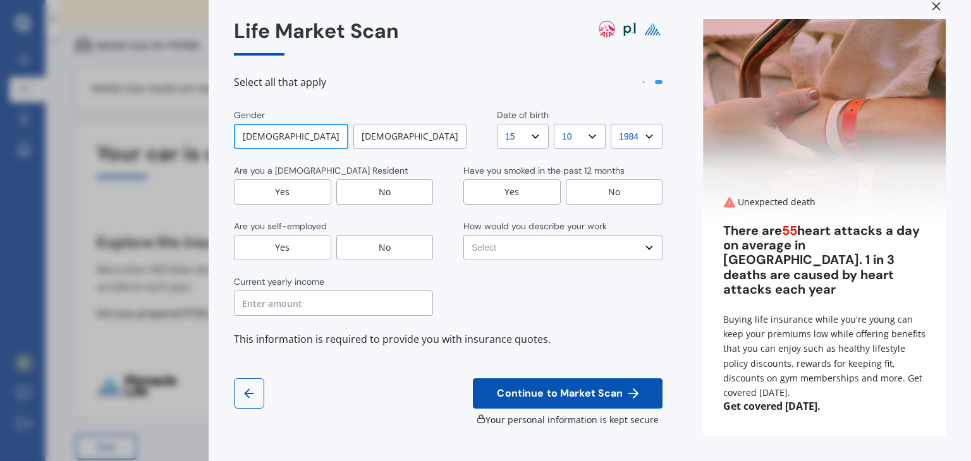
click at [293, 140] on div "[DEMOGRAPHIC_DATA]" at bounding box center [291, 136] width 114 height 25
click at [306, 192] on div "Yes" at bounding box center [282, 191] width 97 height 25
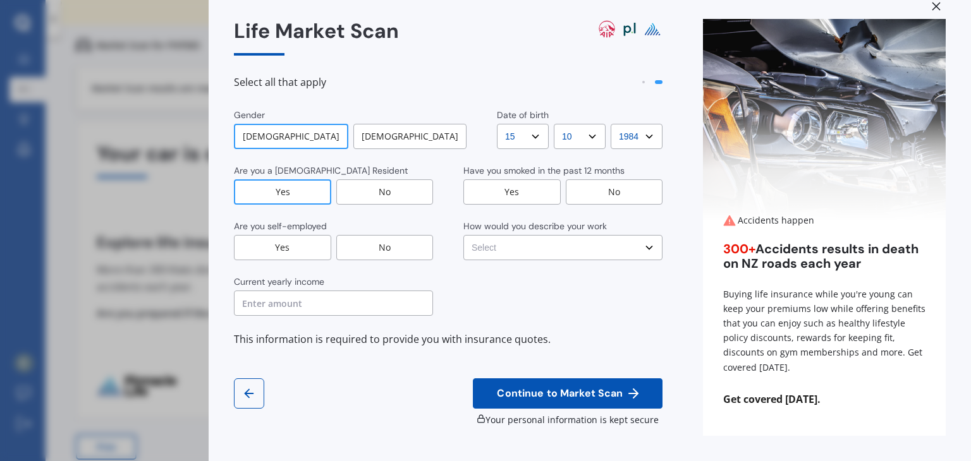
click at [401, 248] on div "No" at bounding box center [384, 247] width 97 height 25
click at [276, 314] on input "text" at bounding box center [333, 303] width 199 height 25
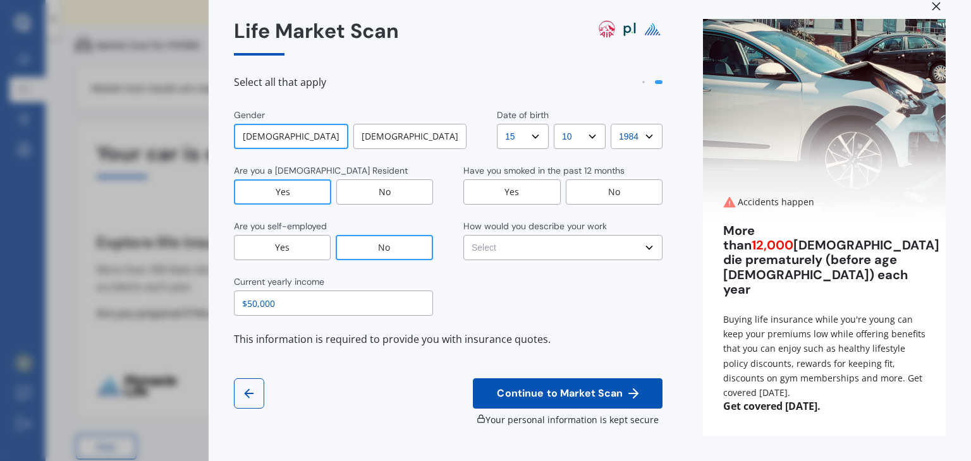
type input "$50,000"
click at [589, 185] on div "No" at bounding box center [614, 191] width 97 height 25
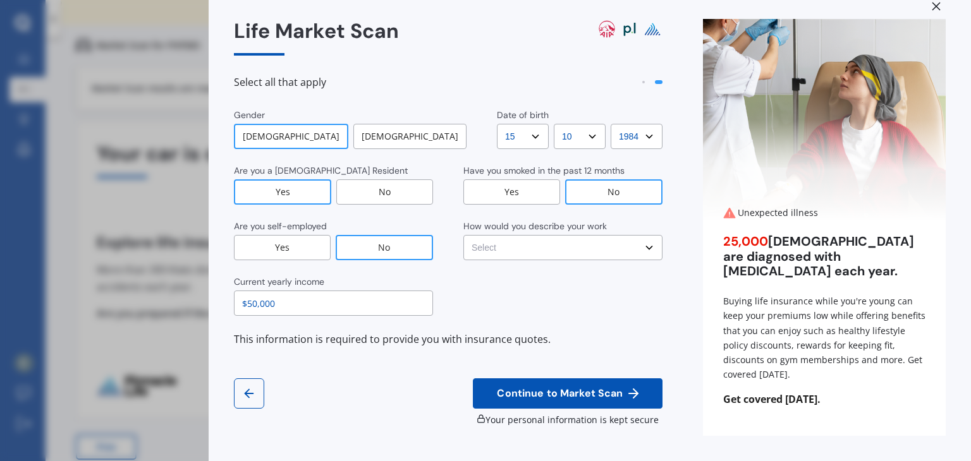
click at [499, 248] on select "Select No manual work e.g. lawyer, consultant, engineer Light manual work [PERS…" at bounding box center [562, 247] width 199 height 25
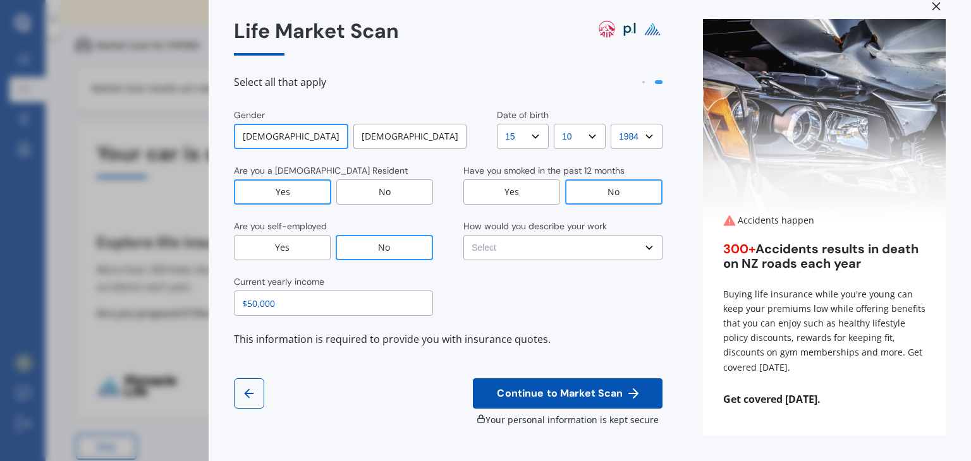
select select "No manual work e.g. lawyer, consultant, engineer"
click at [463, 235] on select "Select No manual work e.g. lawyer, consultant, engineer Light manual work [PERS…" at bounding box center [562, 247] width 199 height 25
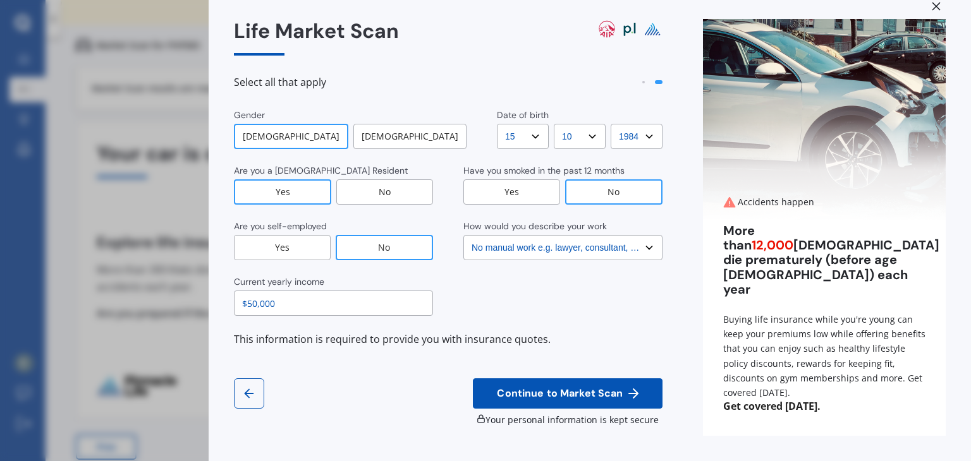
drag, startPoint x: 291, startPoint y: 305, endPoint x: 231, endPoint y: 297, distance: 61.2
click at [231, 297] on div "Life Market Scan Select all that apply Gender [DEMOGRAPHIC_DATA] [DEMOGRAPHIC_D…" at bounding box center [590, 230] width 762 height 461
click at [583, 304] on div "Current yearly income $50,000" at bounding box center [448, 296] width 428 height 40
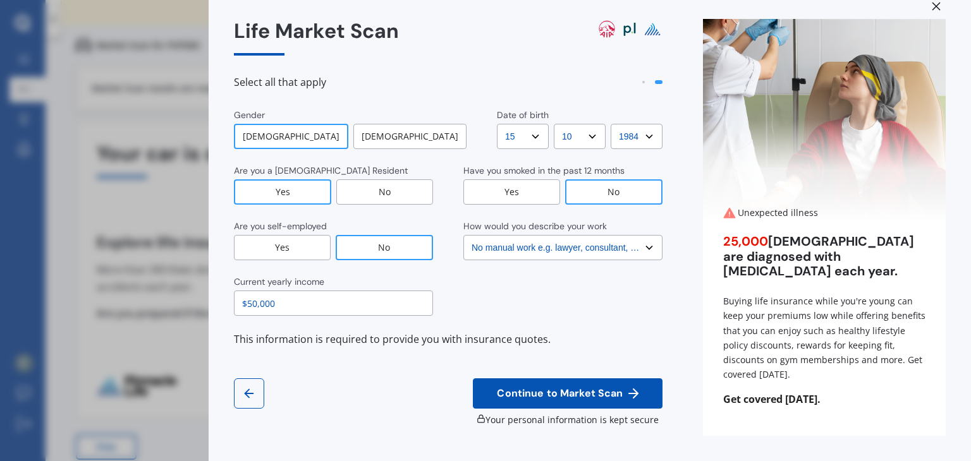
click at [626, 396] on icon at bounding box center [633, 393] width 15 height 15
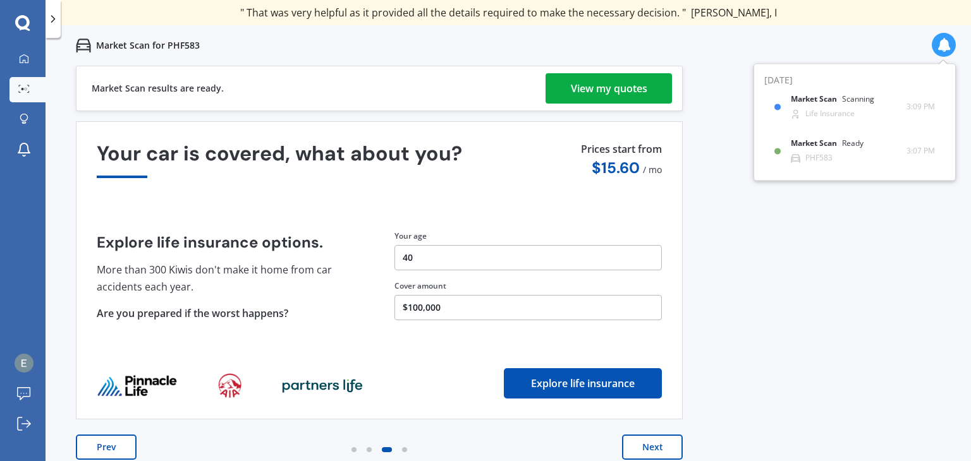
click at [457, 264] on button "40" at bounding box center [527, 257] width 267 height 25
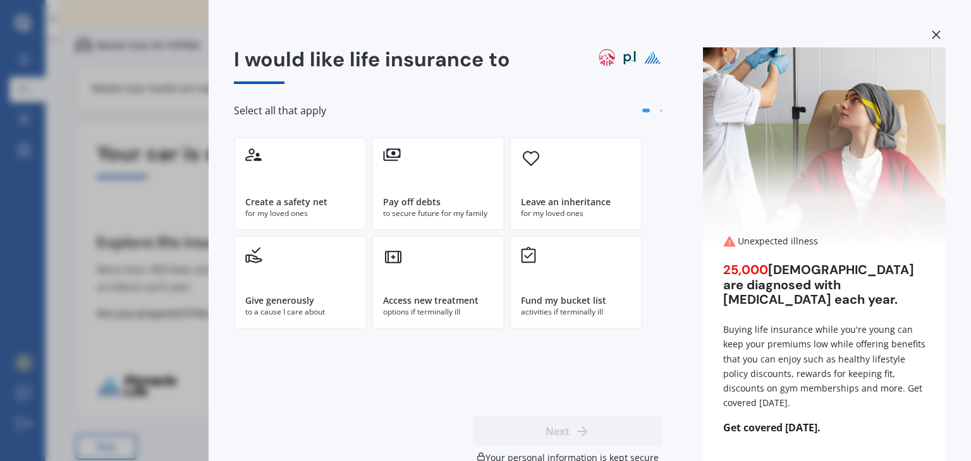
click at [931, 31] on icon at bounding box center [935, 34] width 9 height 9
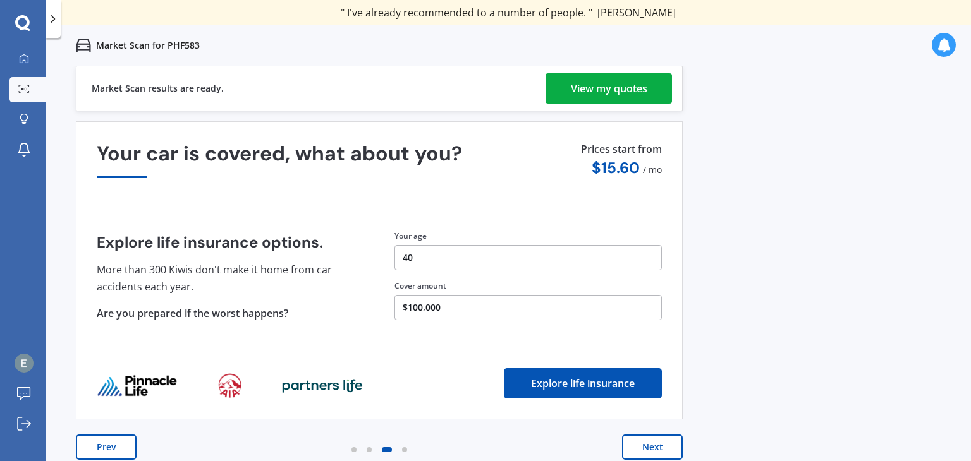
click at [650, 452] on button "Next" at bounding box center [652, 447] width 61 height 25
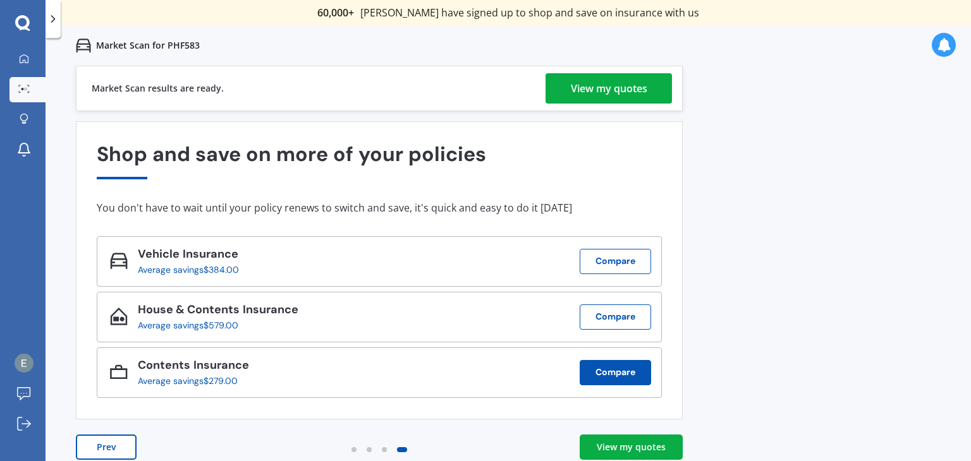
click at [631, 373] on button "Compare" at bounding box center [614, 372] width 71 height 25
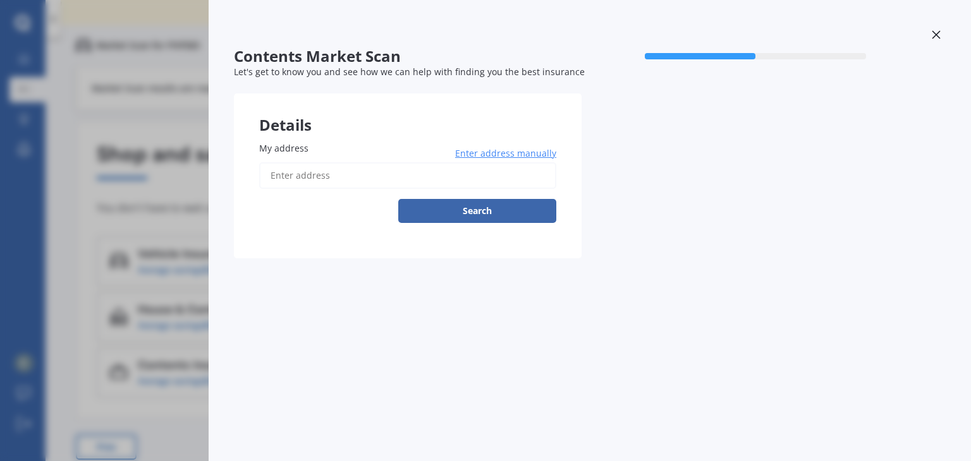
click at [518, 155] on span "Enter address manually" at bounding box center [505, 153] width 101 height 13
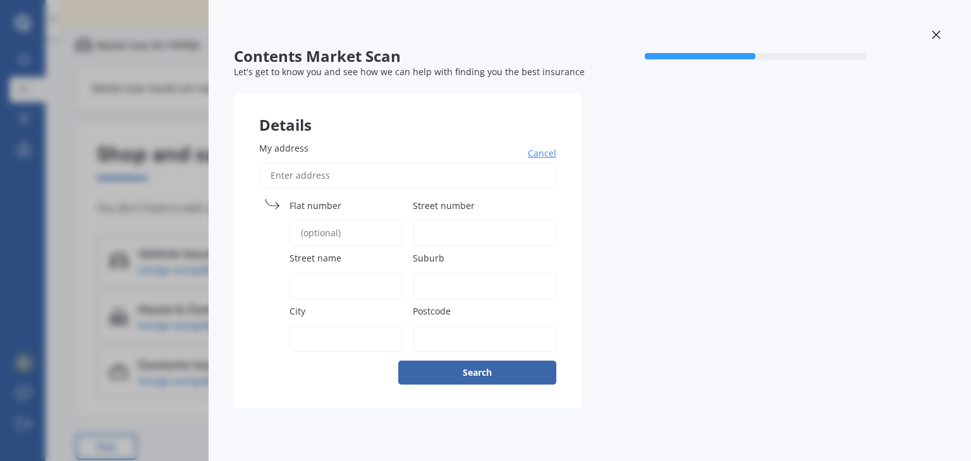
click at [361, 179] on input "My address" at bounding box center [407, 175] width 297 height 27
type input "[STREET_ADDRESS][PERSON_NAME][PERSON_NAME]"
select select "15"
select select "10"
select select "1984"
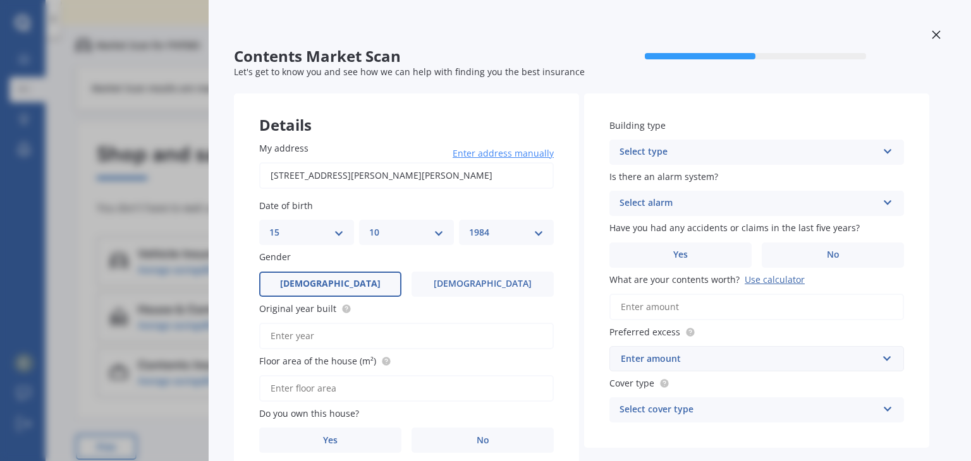
scroll to position [61, 0]
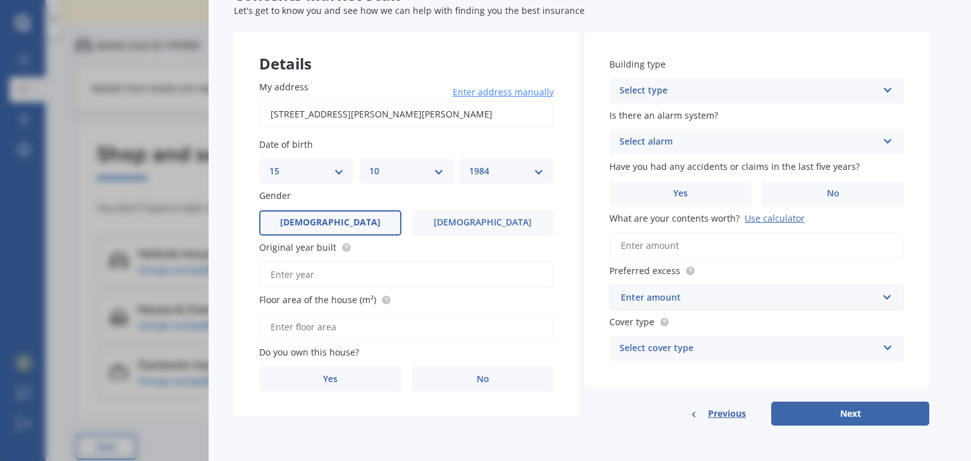
click at [293, 273] on input "Original year built" at bounding box center [406, 275] width 294 height 27
click at [485, 382] on span "No" at bounding box center [482, 379] width 13 height 11
click at [0, 0] on input "No" at bounding box center [0, 0] width 0 height 0
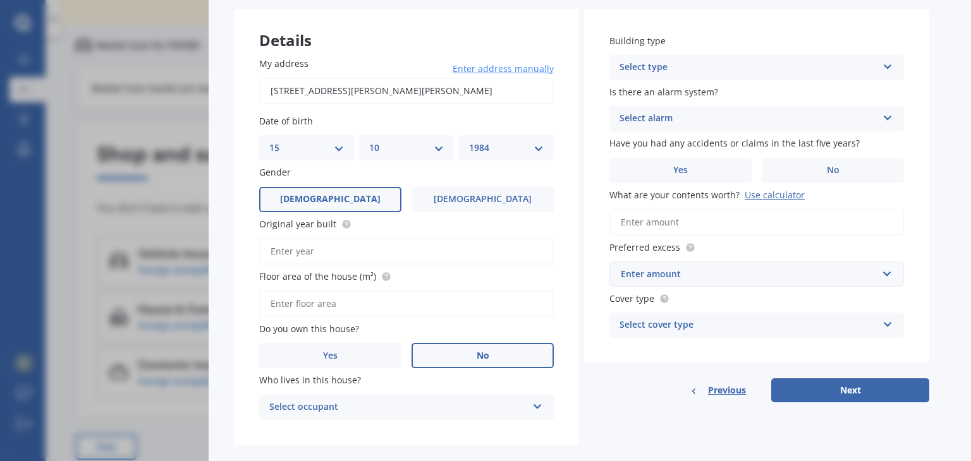
scroll to position [104, 0]
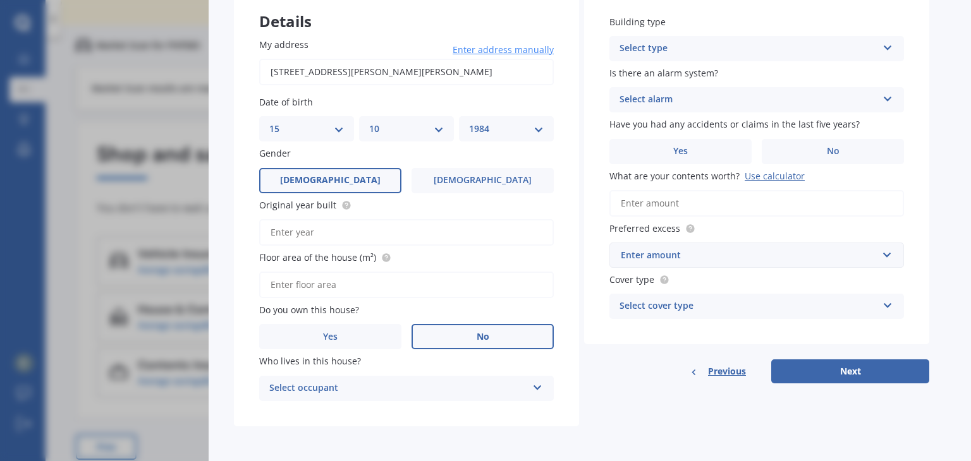
click at [336, 382] on div "Select occupant" at bounding box center [398, 388] width 258 height 15
click at [293, 410] on span "Tenant" at bounding box center [285, 413] width 30 height 12
click at [669, 50] on div "Select type" at bounding box center [748, 48] width 258 height 15
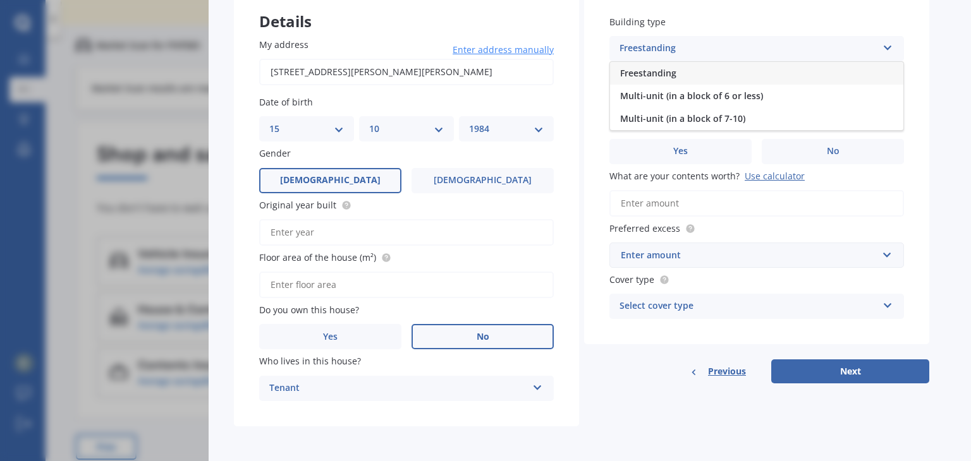
click at [677, 75] on div "Freestanding" at bounding box center [756, 73] width 293 height 23
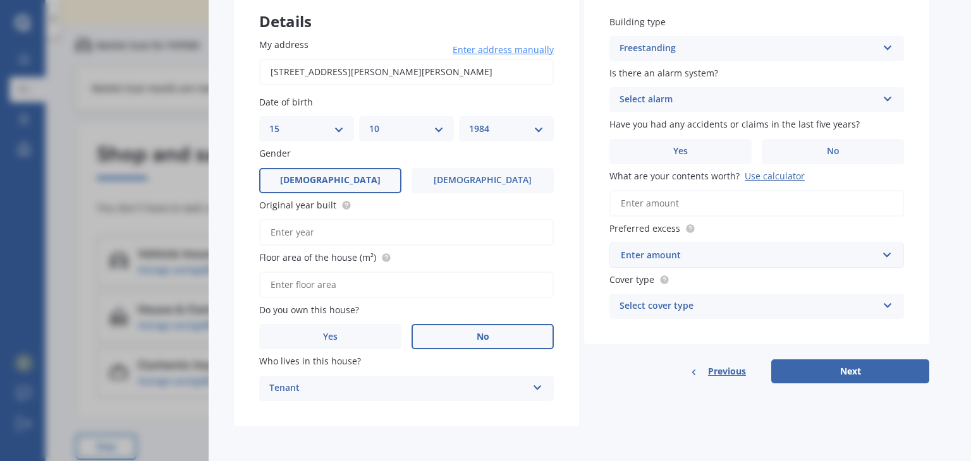
click at [705, 104] on div "Select alarm" at bounding box center [748, 99] width 258 height 15
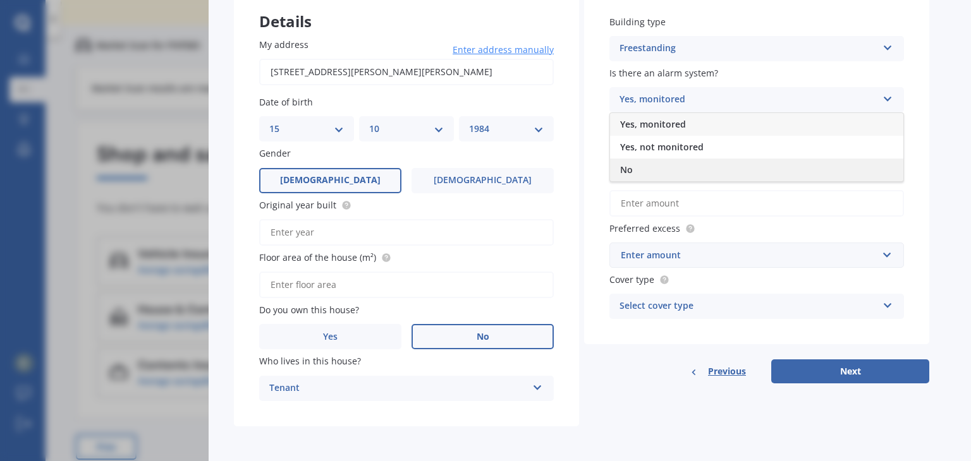
click at [651, 170] on div "No" at bounding box center [756, 170] width 293 height 23
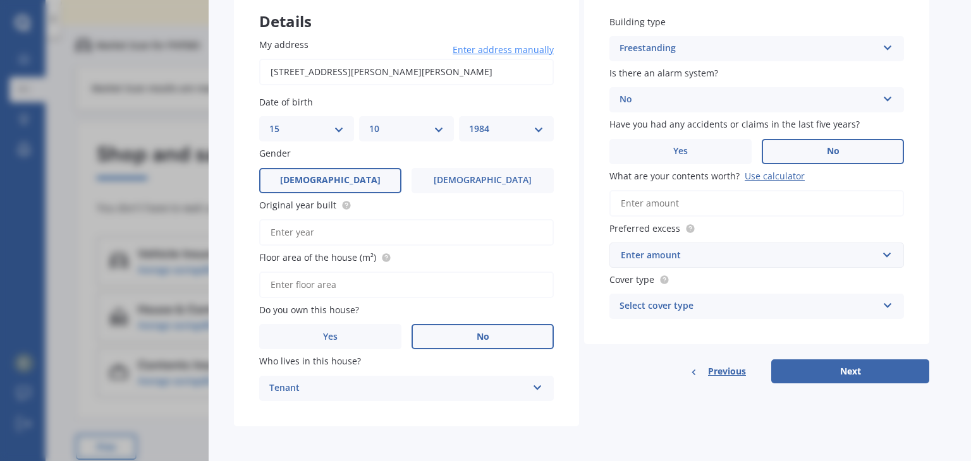
click at [842, 151] on label "No" at bounding box center [832, 151] width 142 height 25
click at [0, 0] on input "No" at bounding box center [0, 0] width 0 height 0
click at [670, 197] on input "What are your contents worth? Use calculator" at bounding box center [756, 203] width 294 height 27
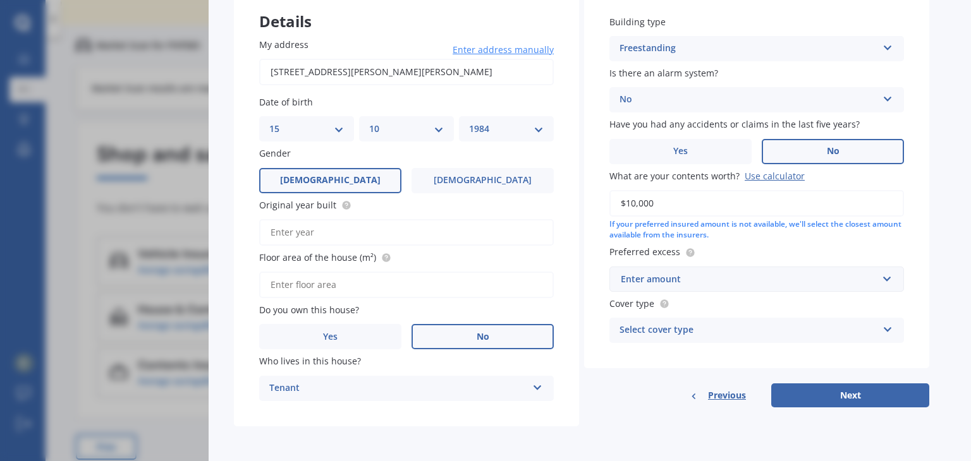
type input "$10,000"
click at [661, 276] on div "Enter amount" at bounding box center [749, 279] width 257 height 14
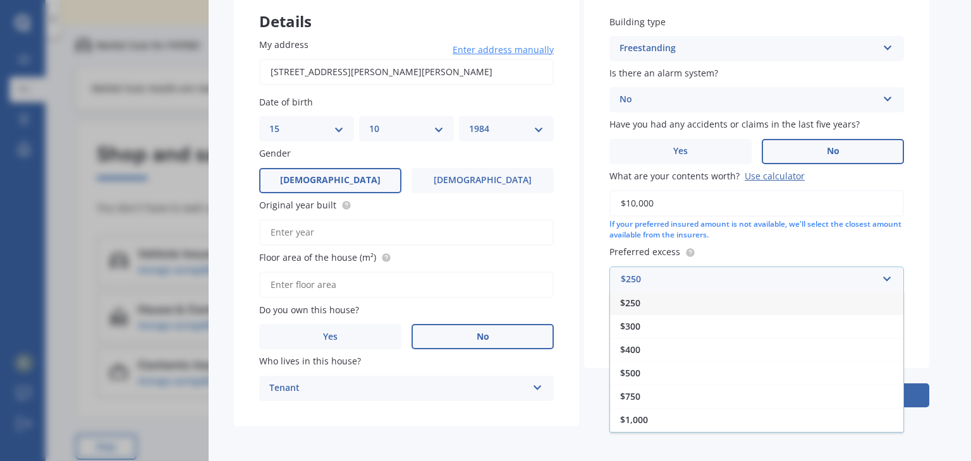
click at [634, 299] on span "$250" at bounding box center [630, 303] width 20 height 12
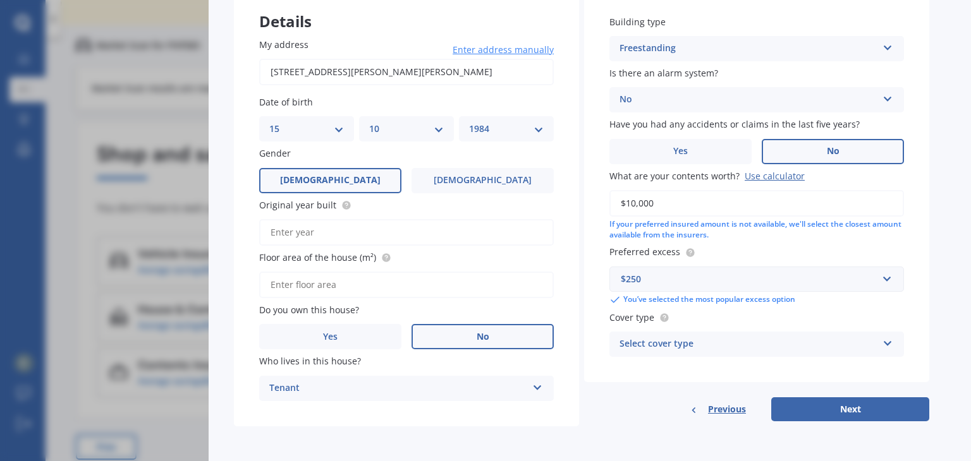
click at [757, 343] on div "Select cover type" at bounding box center [748, 344] width 258 height 15
click at [630, 371] on span "High" at bounding box center [630, 369] width 20 height 12
click at [870, 409] on button "Next" at bounding box center [850, 409] width 158 height 24
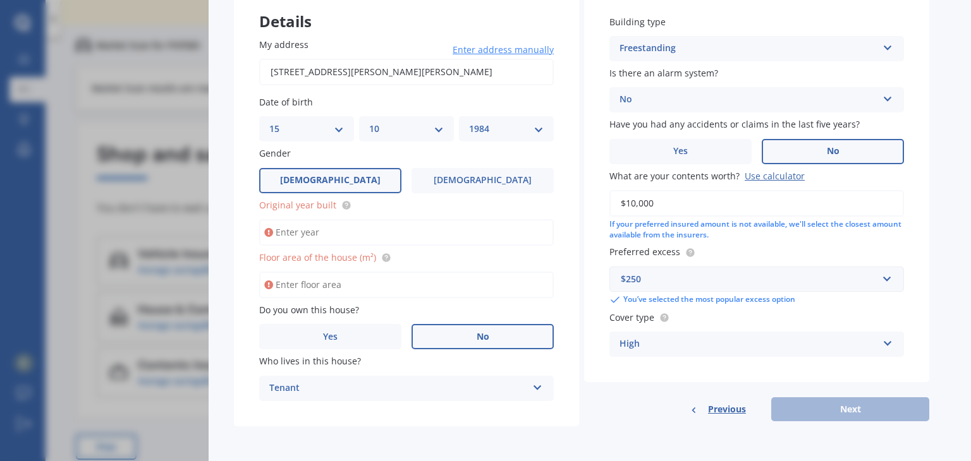
click at [349, 223] on input "Original year built" at bounding box center [406, 232] width 294 height 27
type input "2022"
click at [336, 284] on input "Floor area of the house (m²)" at bounding box center [406, 285] width 294 height 27
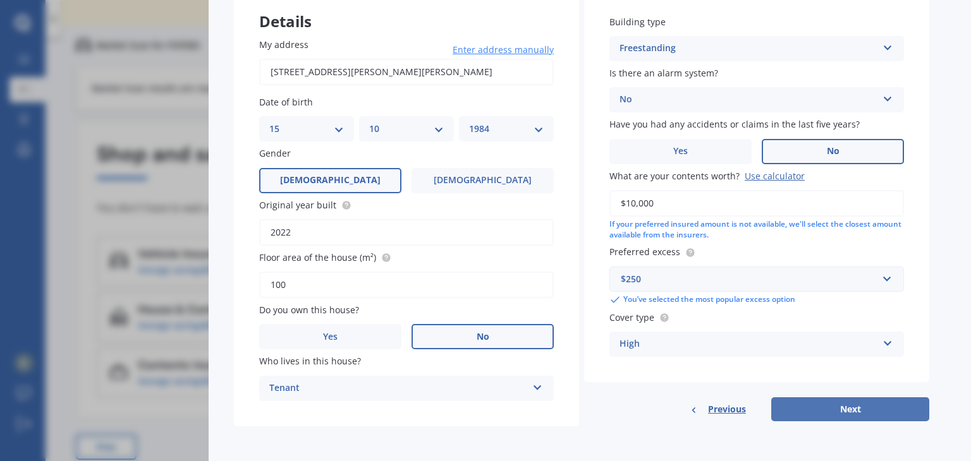
type input "100"
click at [864, 408] on button "Next" at bounding box center [850, 409] width 158 height 24
select select "15"
select select "10"
select select "1984"
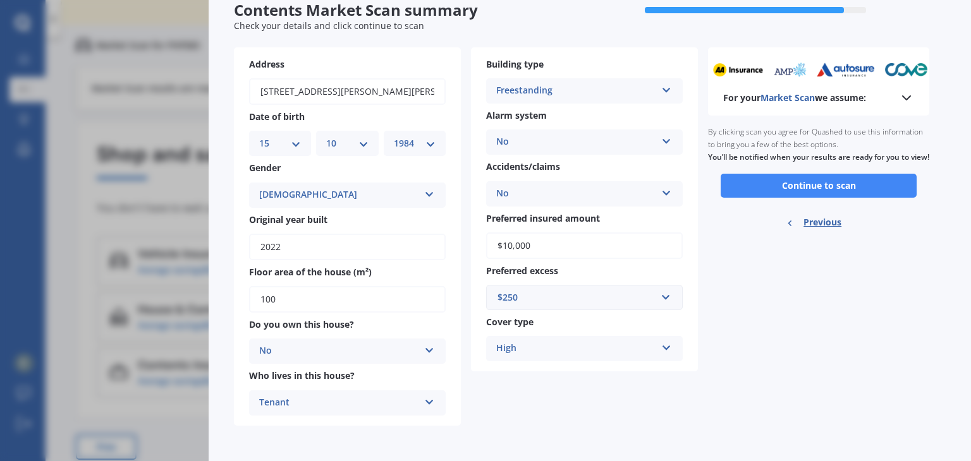
scroll to position [45, 0]
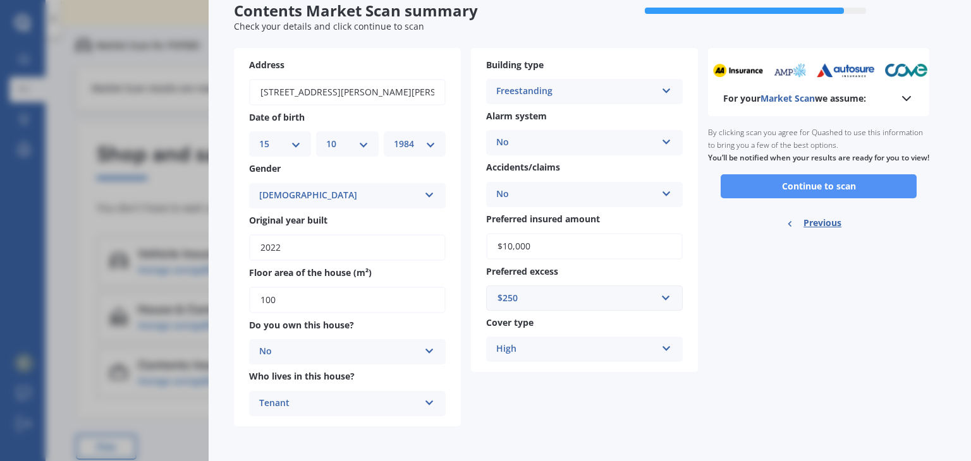
click at [842, 192] on button "Continue to scan" at bounding box center [818, 186] width 196 height 24
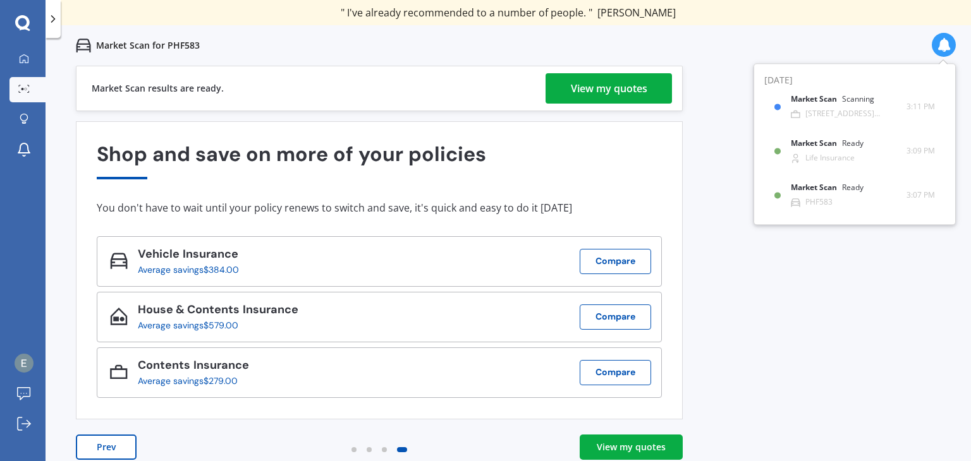
click at [637, 443] on div "View my quotes" at bounding box center [631, 447] width 69 height 13
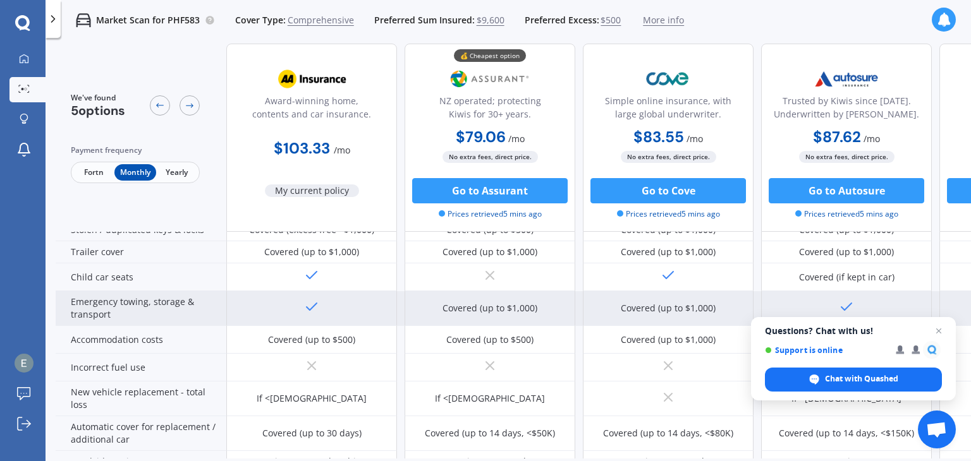
scroll to position [253, 0]
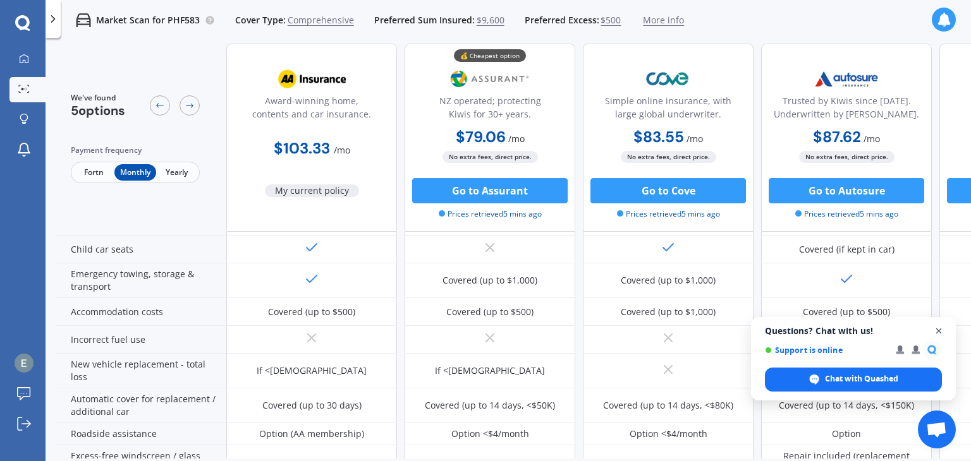
click at [940, 330] on span "Open chat" at bounding box center [939, 332] width 16 height 16
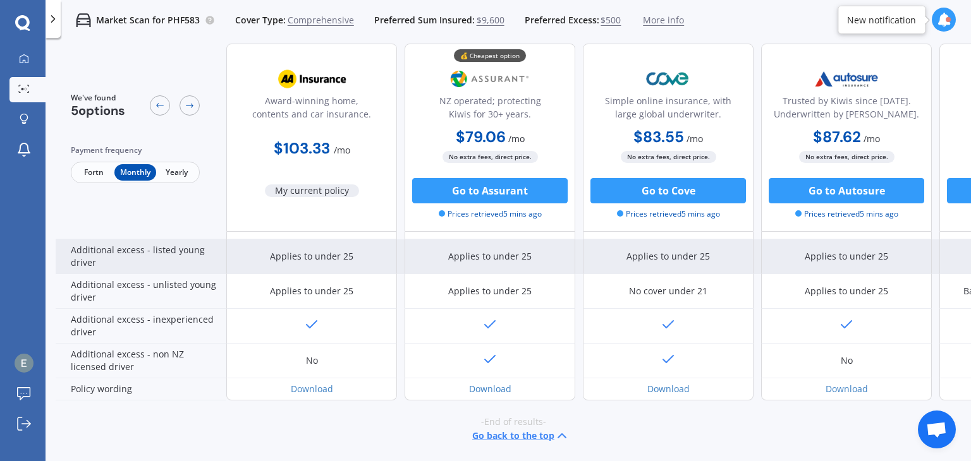
scroll to position [622, 0]
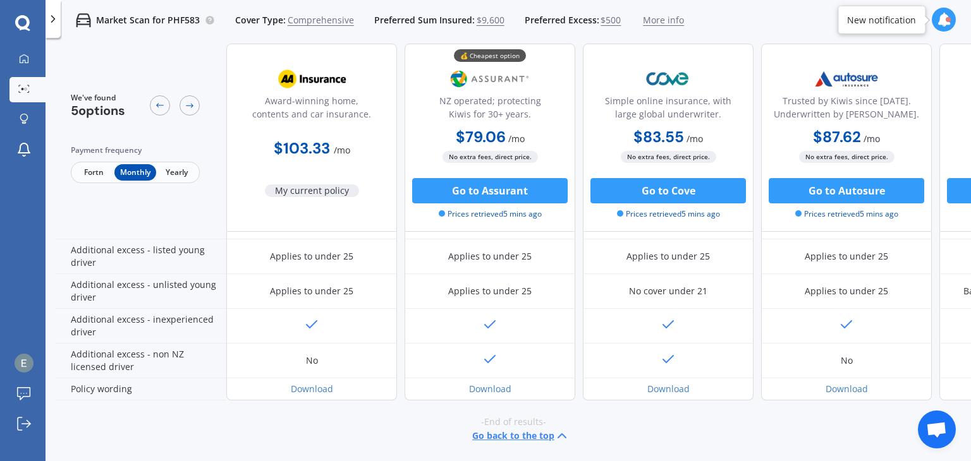
click at [100, 173] on span "Fortn" at bounding box center [93, 172] width 41 height 16
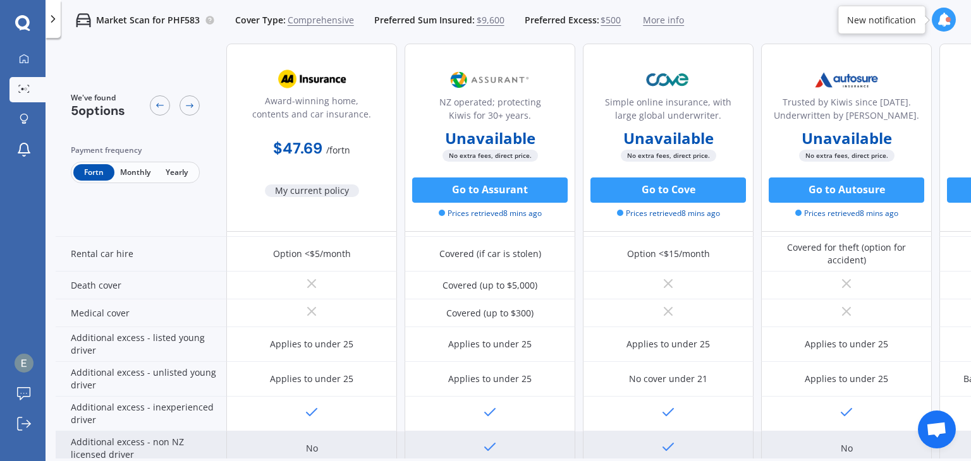
scroll to position [559, 0]
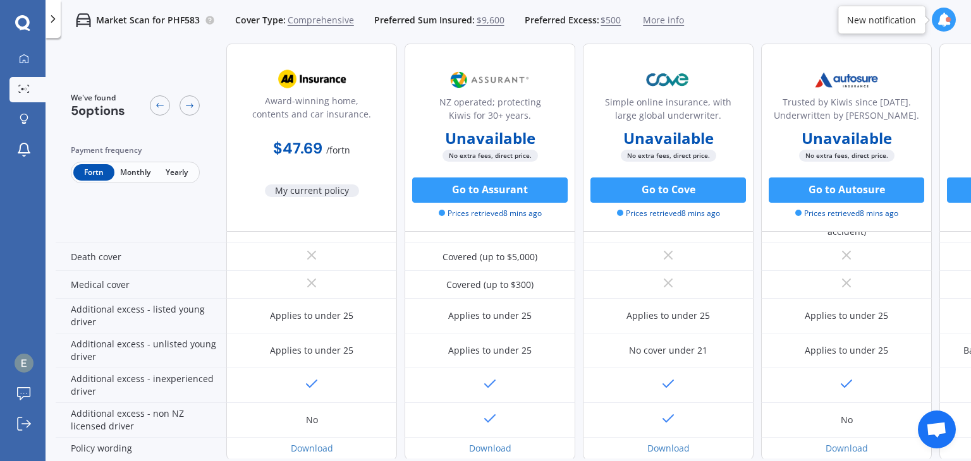
click at [124, 175] on span "Monthly" at bounding box center [134, 172] width 41 height 16
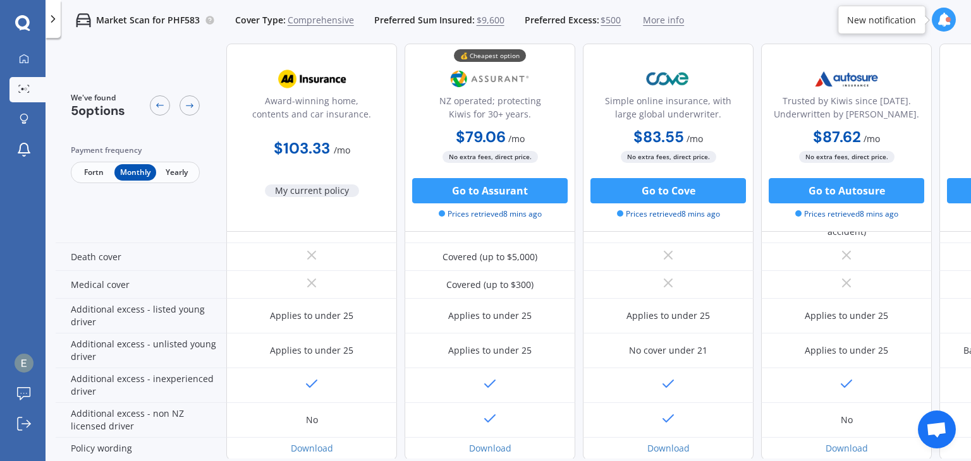
click at [164, 171] on span "Yearly" at bounding box center [176, 172] width 41 height 16
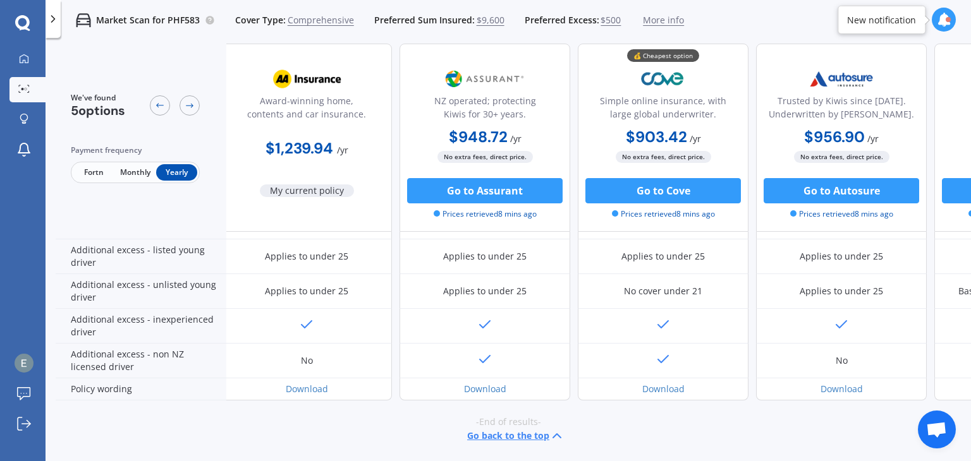
scroll to position [622, 0]
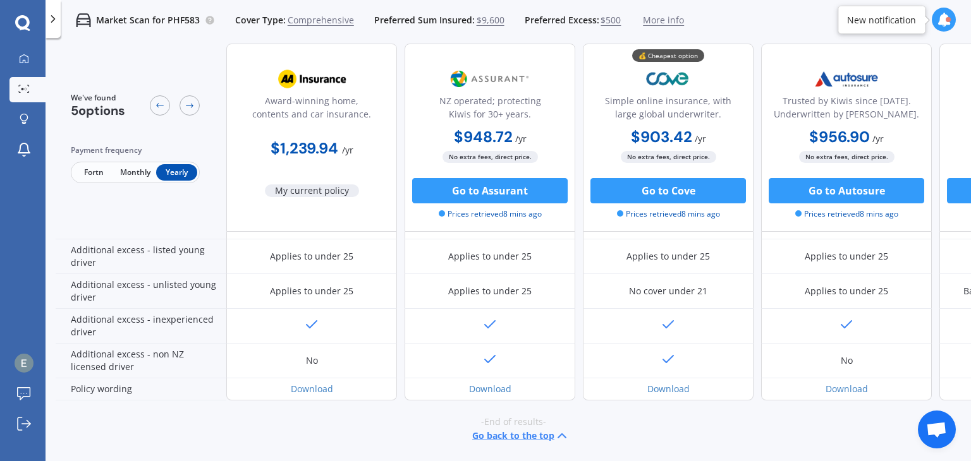
click at [947, 27] on div at bounding box center [943, 20] width 24 height 24
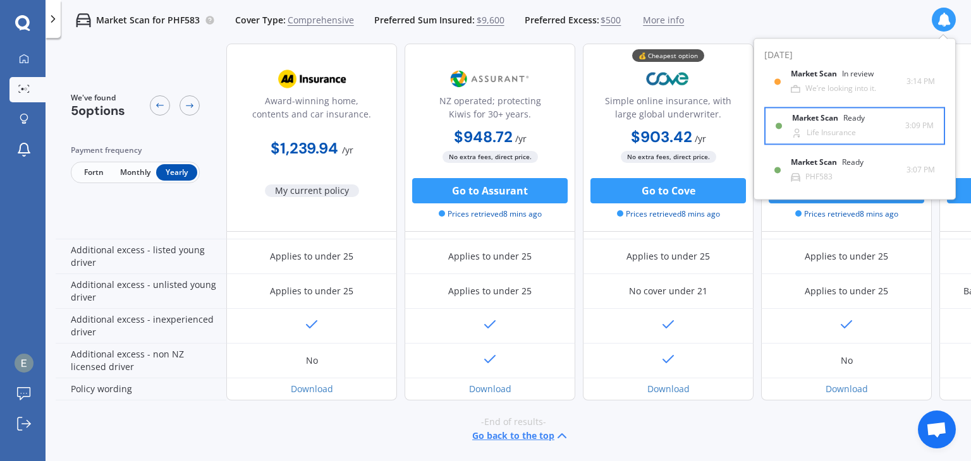
click at [844, 136] on div "Life Insurance" at bounding box center [830, 132] width 49 height 9
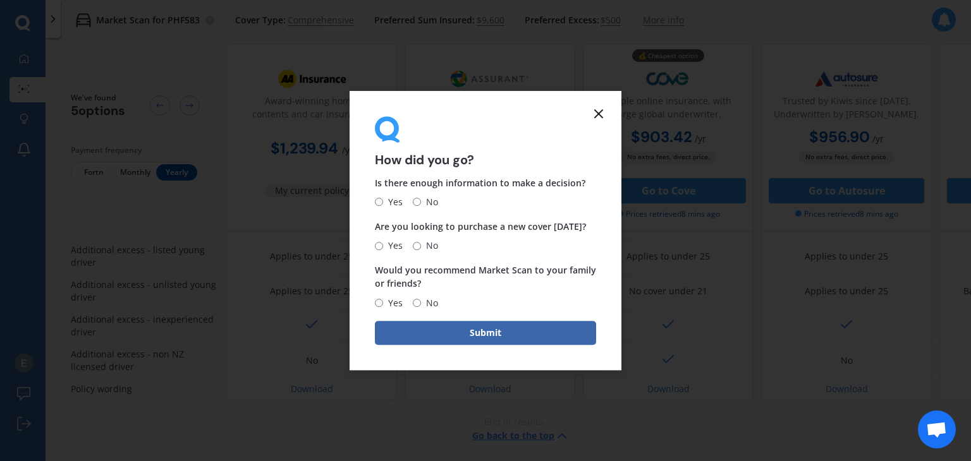
click at [598, 110] on icon at bounding box center [598, 113] width 15 height 15
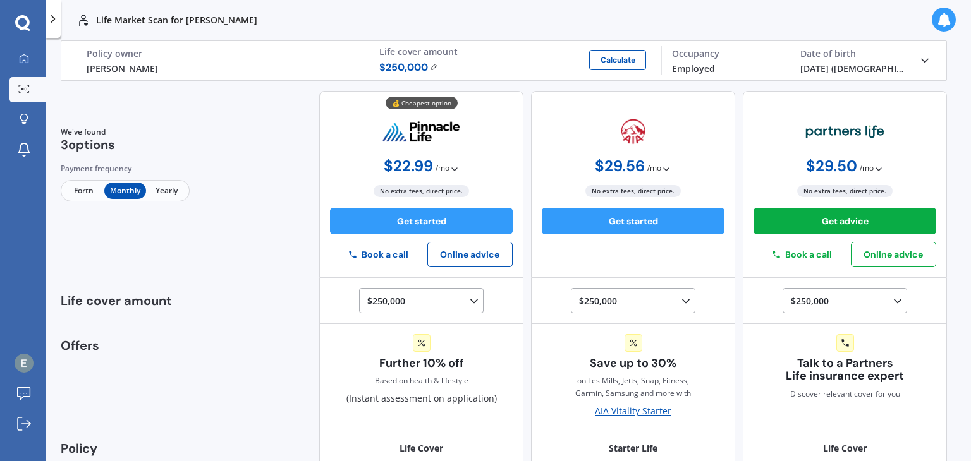
click at [942, 312] on div "Life Market Scan for [PERSON_NAME] Life [PERSON_NAME] Policy owner $ 250,000 Ca…" at bounding box center [500, 251] width 910 height 423
click at [164, 188] on span "Yearly" at bounding box center [166, 191] width 41 height 16
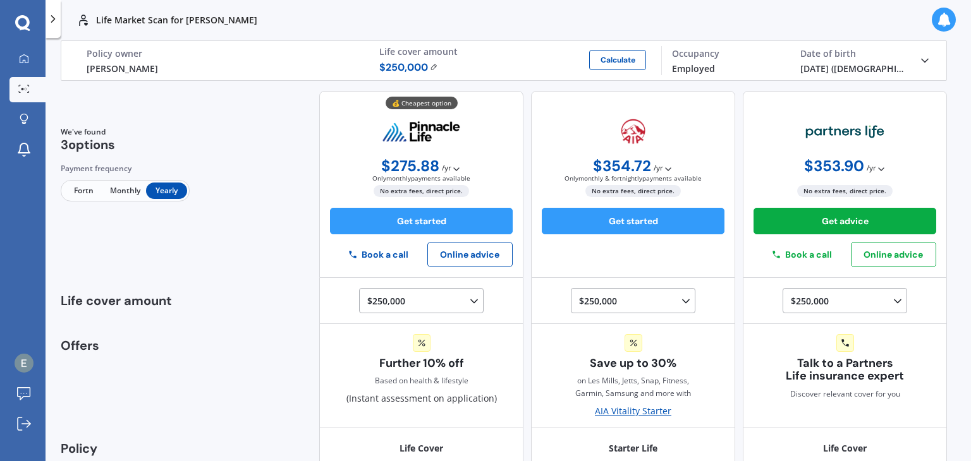
click at [115, 188] on span "Monthly" at bounding box center [124, 191] width 41 height 16
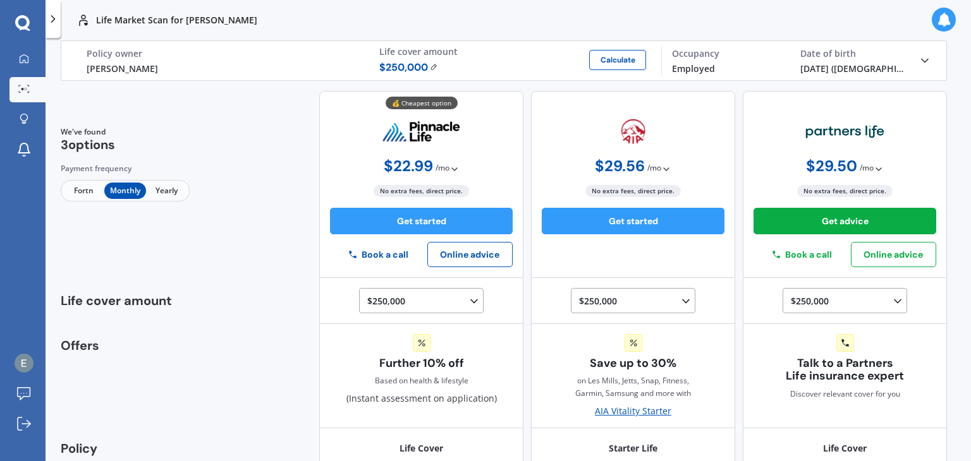
click at [924, 60] on icon at bounding box center [924, 60] width 13 height 13
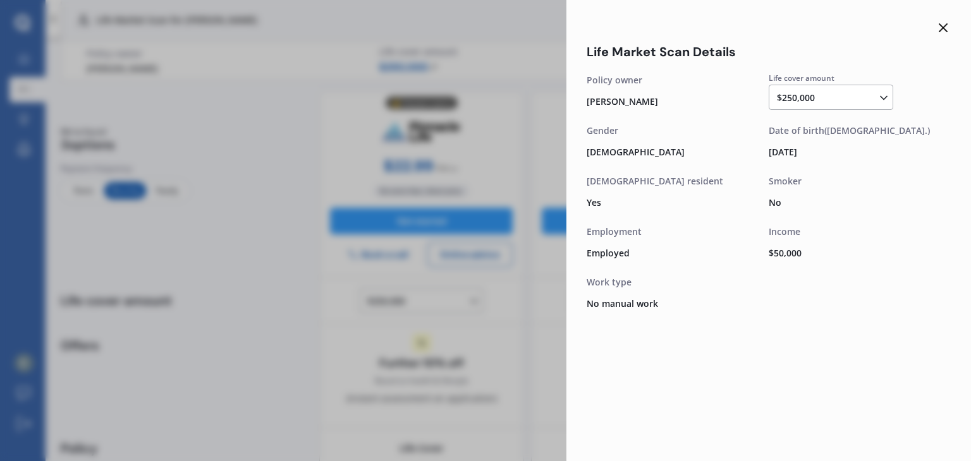
click at [878, 104] on div "$250,000 $100,000 $150,000 $200,000 $250,000 $300,000 $350,000 $400,000 $500,00…" at bounding box center [833, 97] width 113 height 15
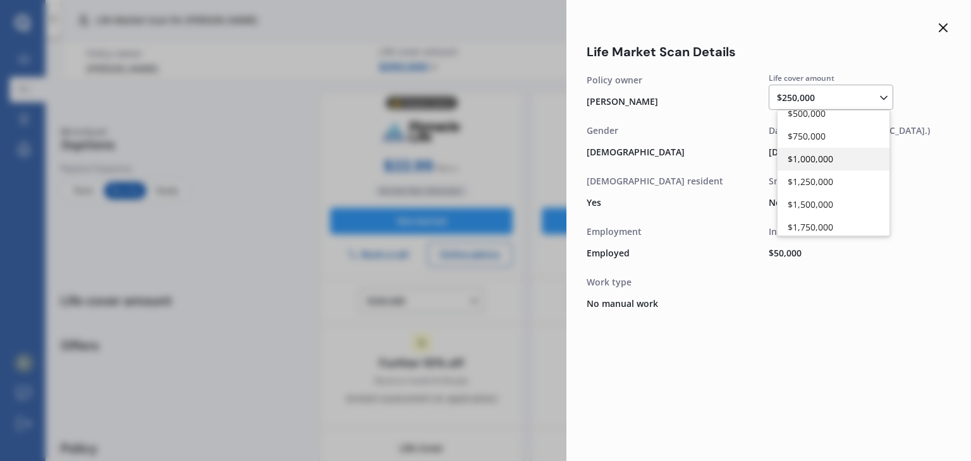
scroll to position [190, 0]
click at [815, 136] on span "$1,000,000" at bounding box center [809, 137] width 45 height 12
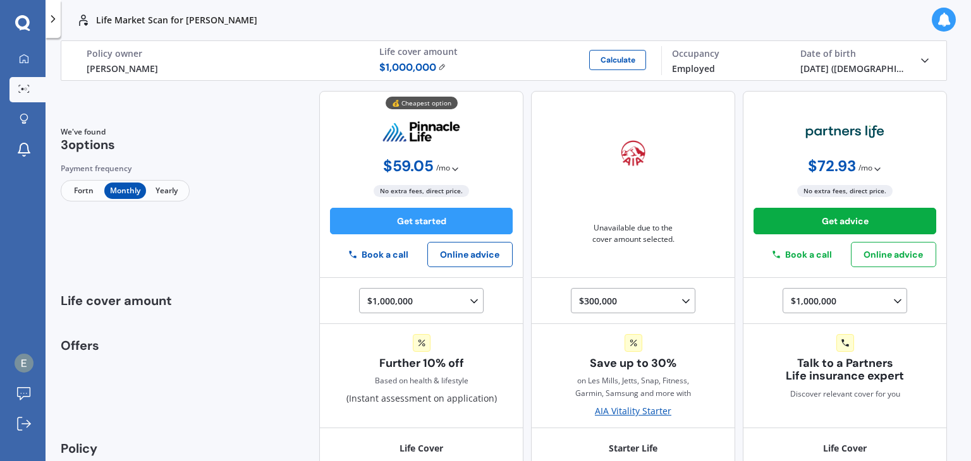
scroll to position [63, 0]
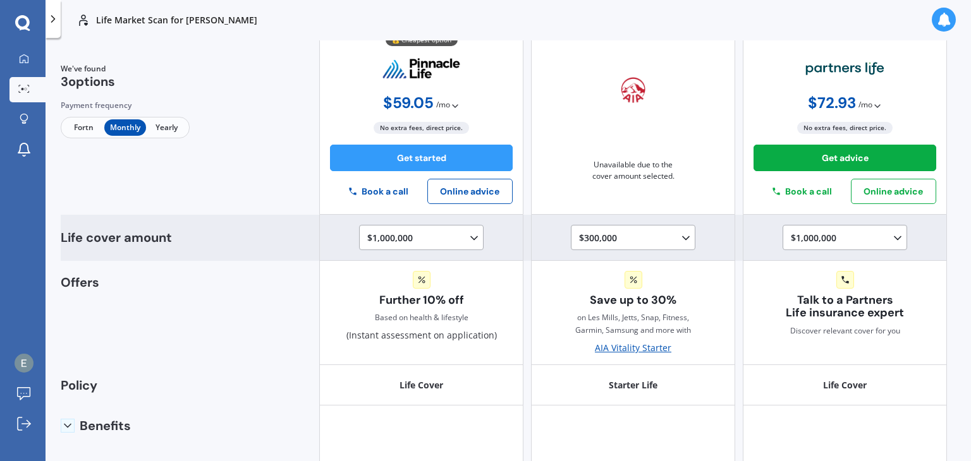
click at [473, 241] on icon at bounding box center [474, 238] width 13 height 13
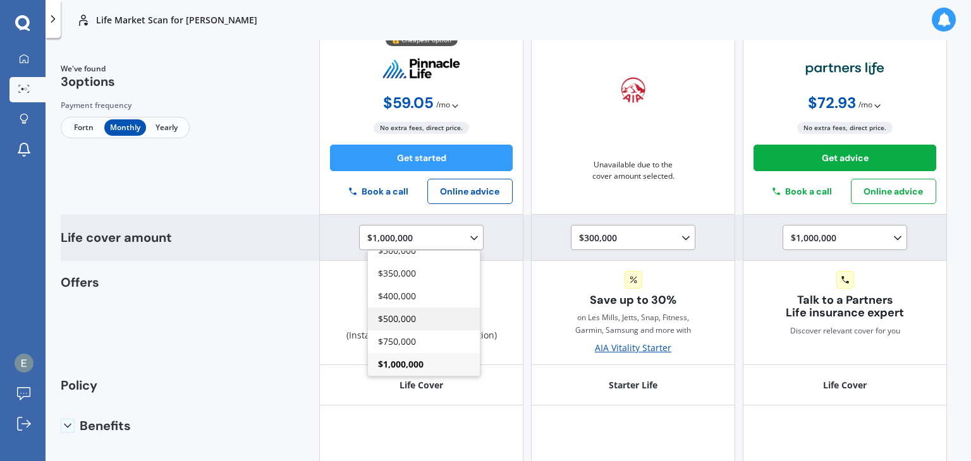
click at [402, 319] on span "$500,000" at bounding box center [397, 319] width 38 height 12
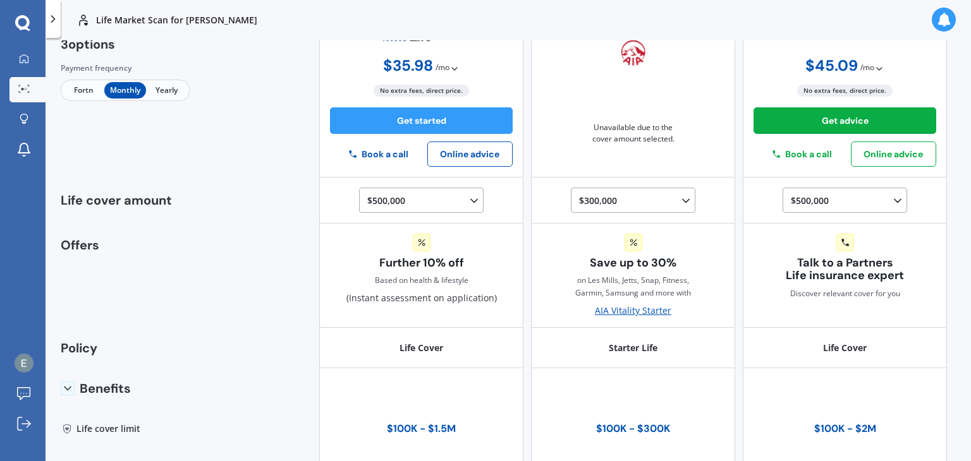
scroll to position [75, 0]
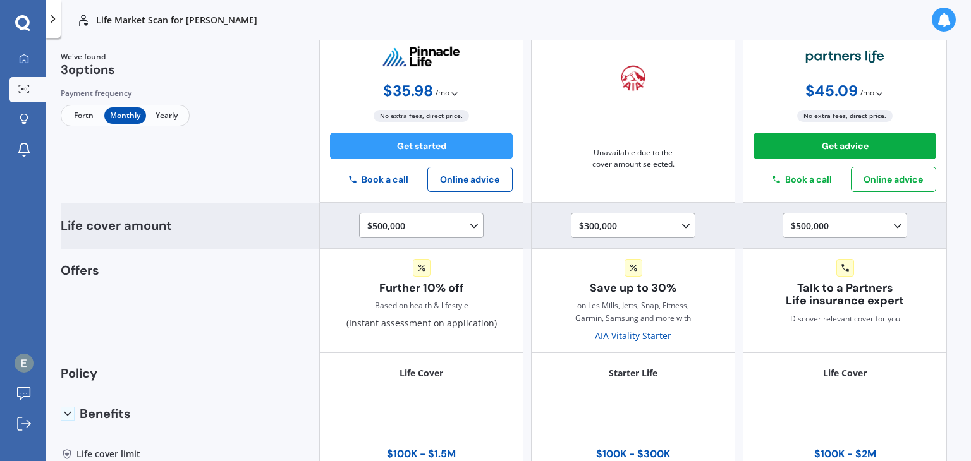
click at [468, 226] on icon at bounding box center [474, 226] width 13 height 13
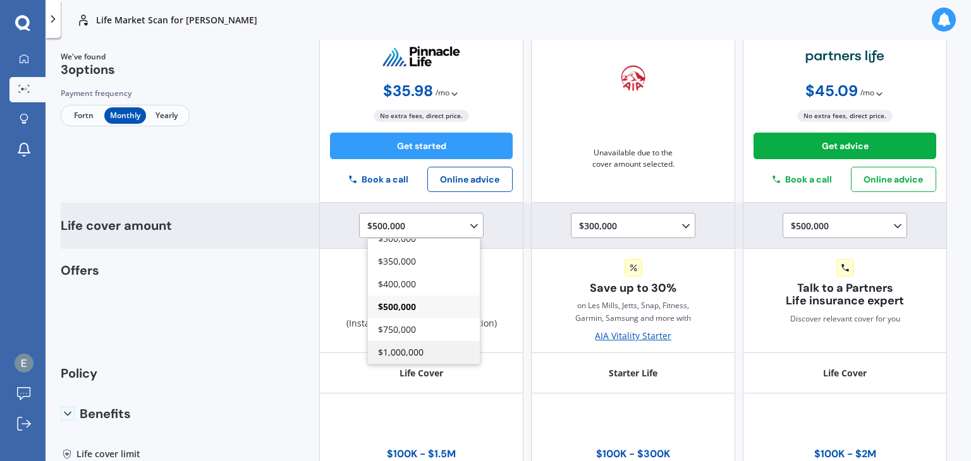
click at [406, 355] on span "$1,000,000" at bounding box center [400, 352] width 45 height 12
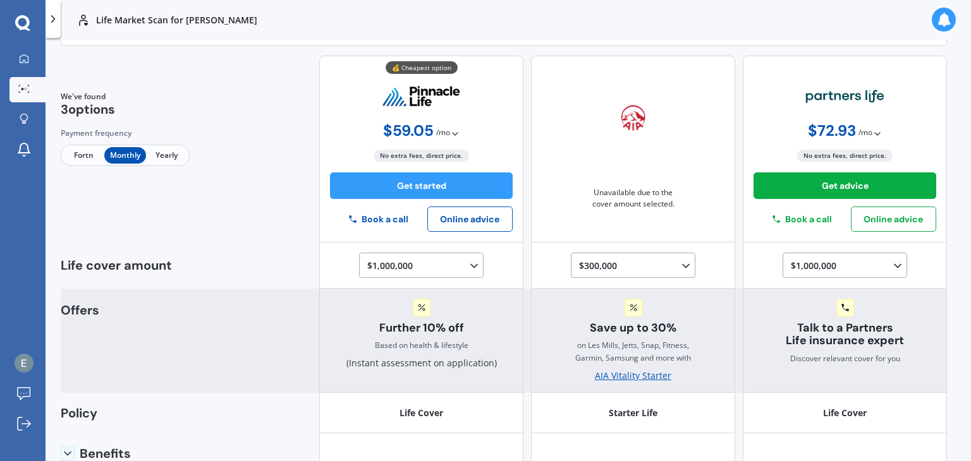
scroll to position [0, 0]
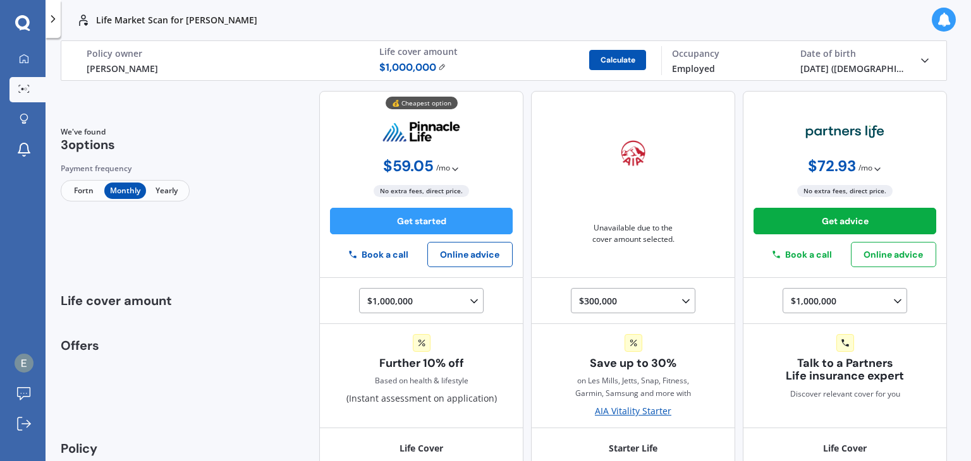
click at [632, 61] on button "Calculate" at bounding box center [617, 60] width 57 height 20
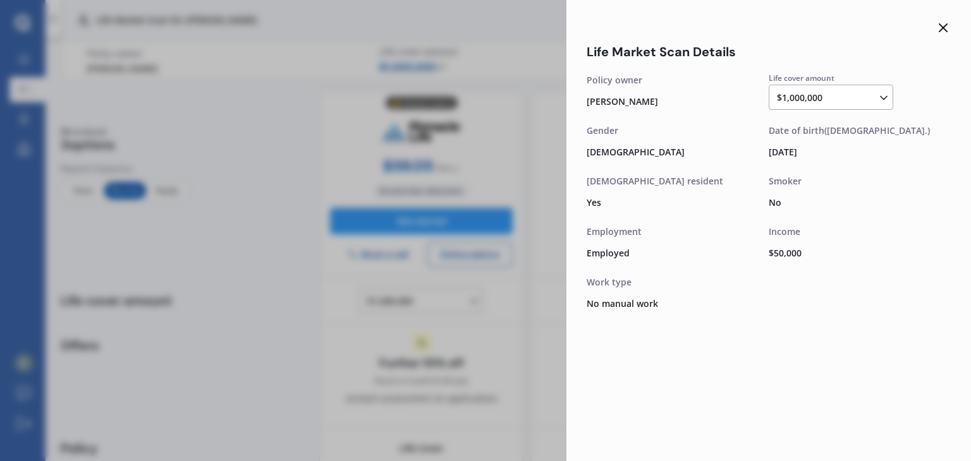
click at [940, 25] on line at bounding box center [943, 28] width 8 height 8
